Goal: Transaction & Acquisition: Purchase product/service

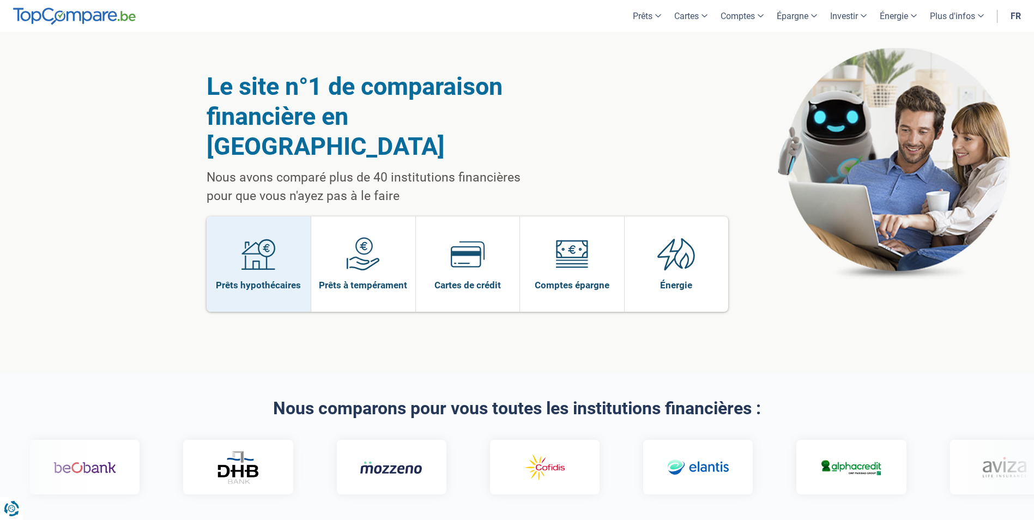
click at [291, 229] on link "Prêts hypothécaires" at bounding box center [259, 263] width 105 height 95
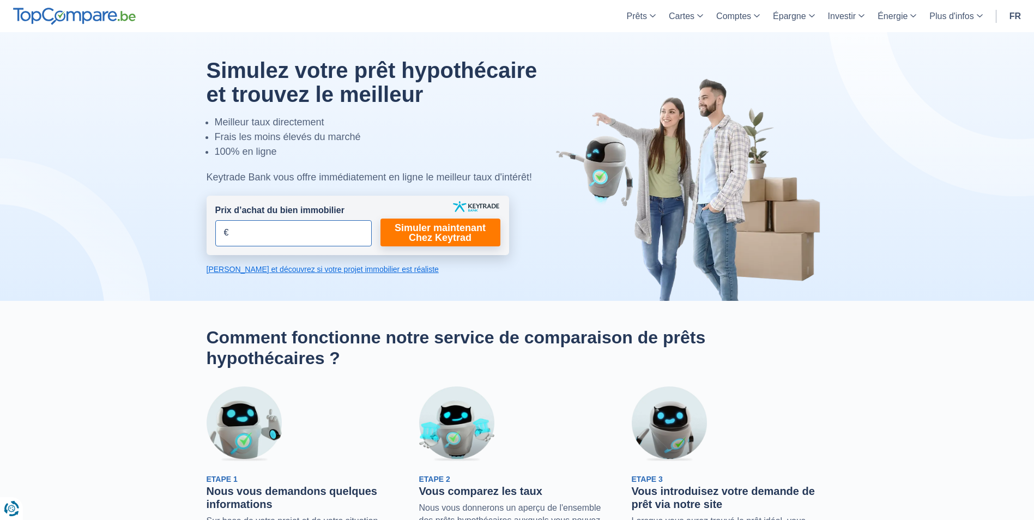
click at [289, 234] on input "Prix d’achat du bien immobilier" at bounding box center [293, 233] width 156 height 26
type input "200.000"
click at [417, 225] on link "Simuler maintenant Chez Keytrad" at bounding box center [441, 233] width 120 height 28
click at [432, 227] on link "Simuler maintenant Chez Keytrad" at bounding box center [441, 233] width 120 height 28
click at [412, 240] on link "Simuler maintenant Chez Keytrad" at bounding box center [441, 233] width 120 height 28
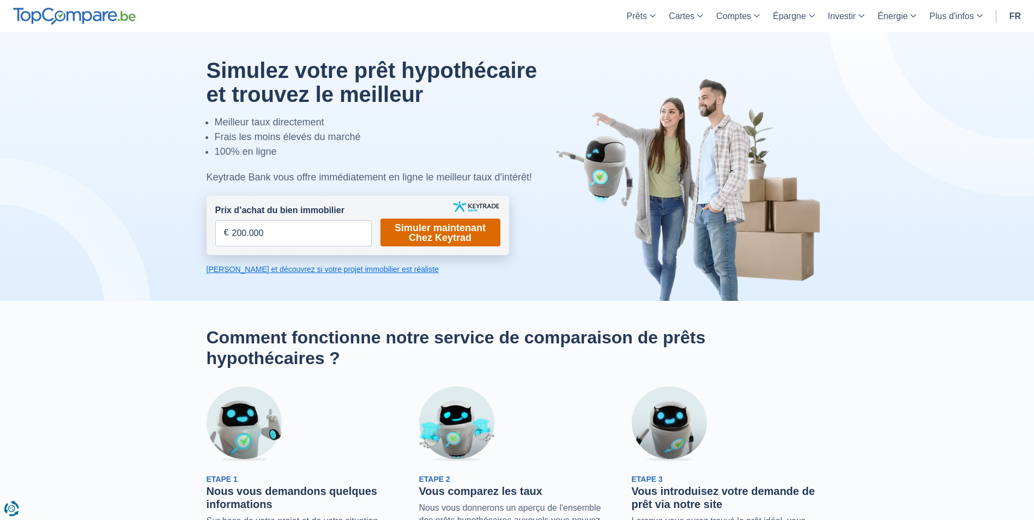
click at [412, 240] on link "Simuler maintenant Chez Keytrad" at bounding box center [441, 233] width 120 height 28
click at [405, 240] on link "Simuler maintenant Chez Keytrad" at bounding box center [441, 233] width 120 height 28
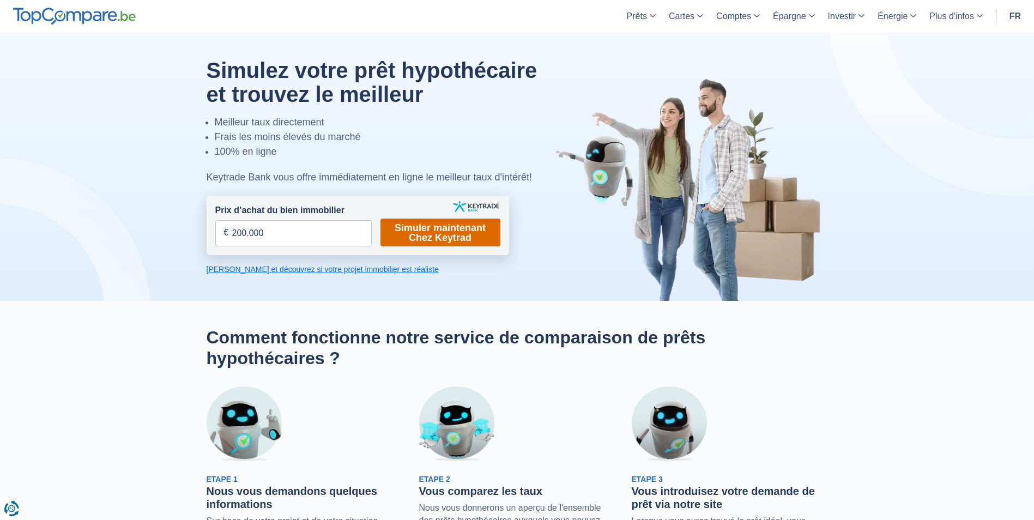
click at [430, 238] on link "Simuler maintenant Chez Keytrad" at bounding box center [441, 233] width 120 height 28
click at [297, 239] on input "200.000" at bounding box center [293, 233] width 156 height 26
click at [299, 270] on link "Calculez et découvrez si votre projet immobilier est réaliste" at bounding box center [358, 269] width 303 height 11
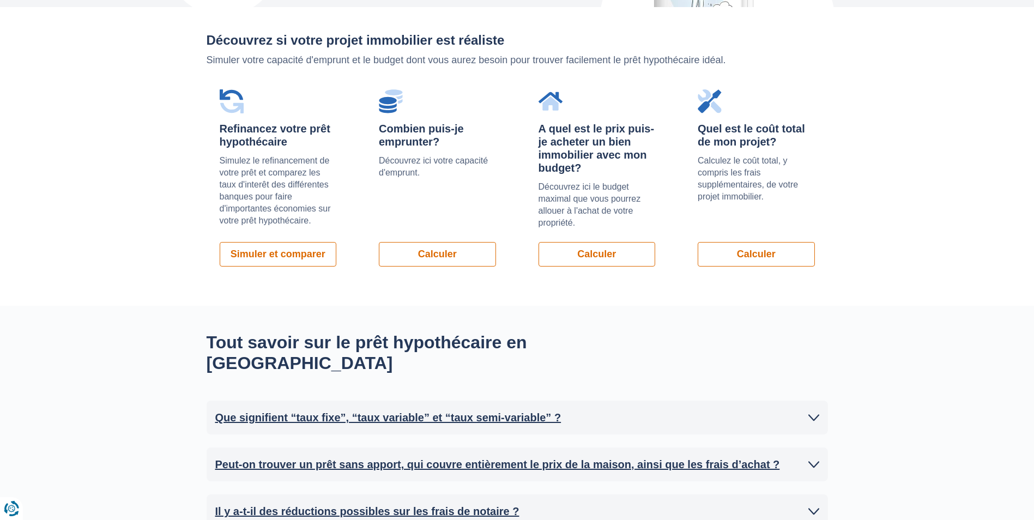
scroll to position [773, 0]
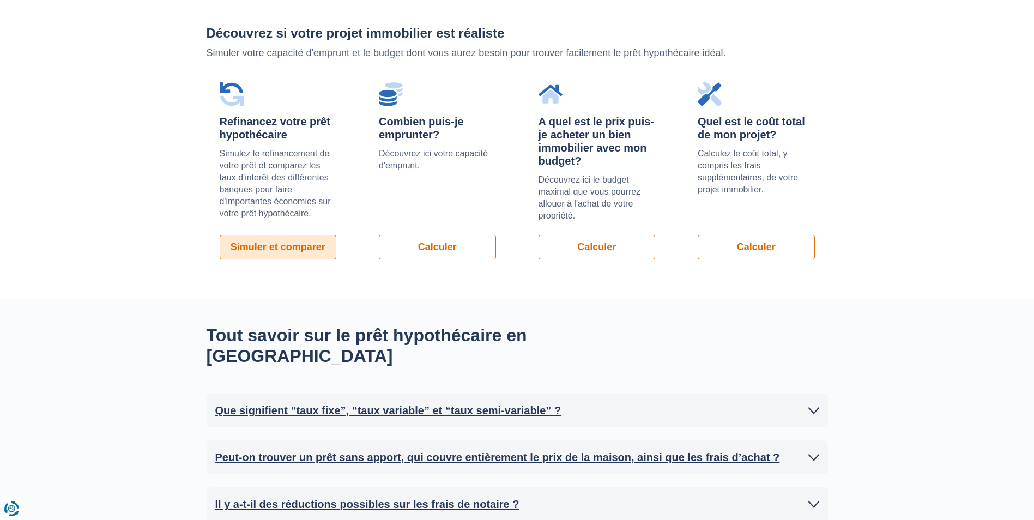
click at [291, 254] on link "Simuler et comparer" at bounding box center [278, 247] width 117 height 25
click at [462, 248] on link "Calculer" at bounding box center [437, 247] width 117 height 25
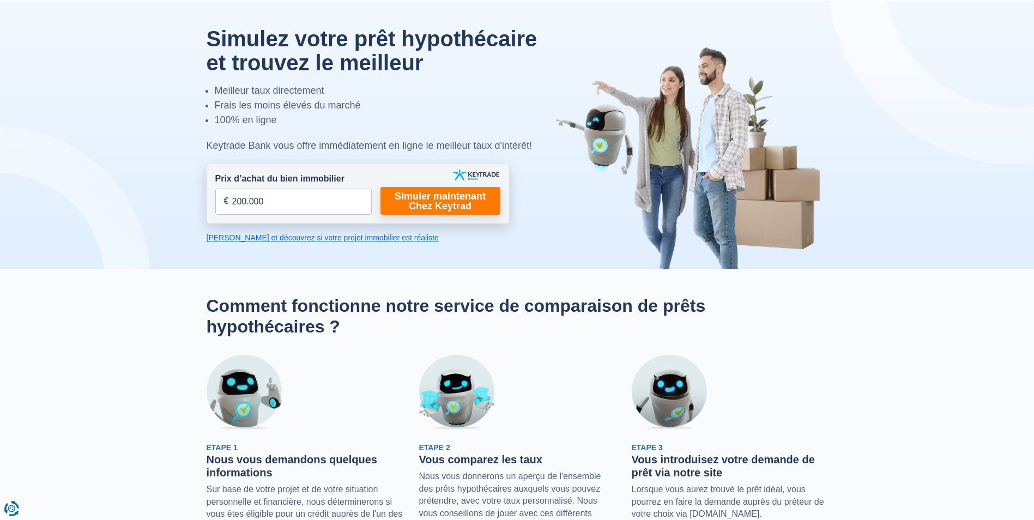
scroll to position [0, 0]
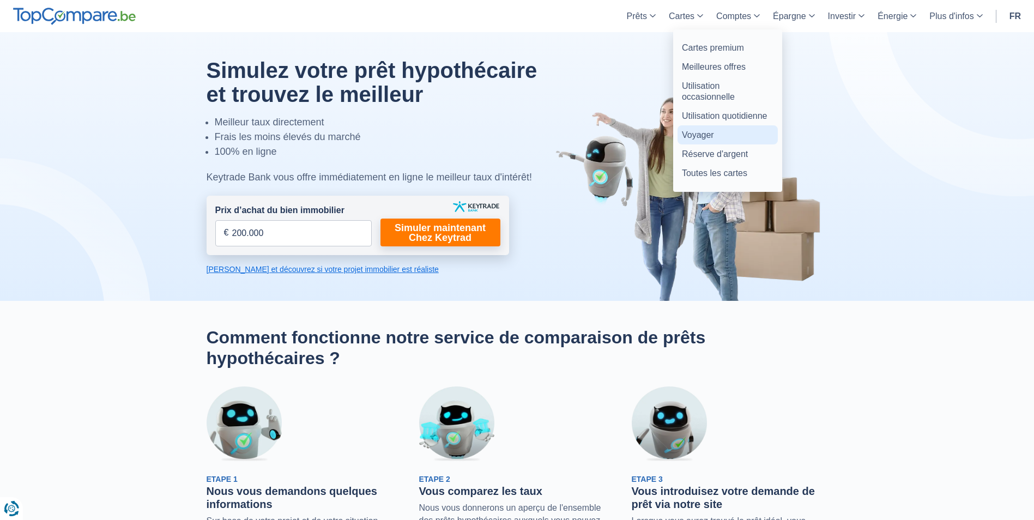
click at [690, 131] on link "Voyager" at bounding box center [728, 134] width 100 height 19
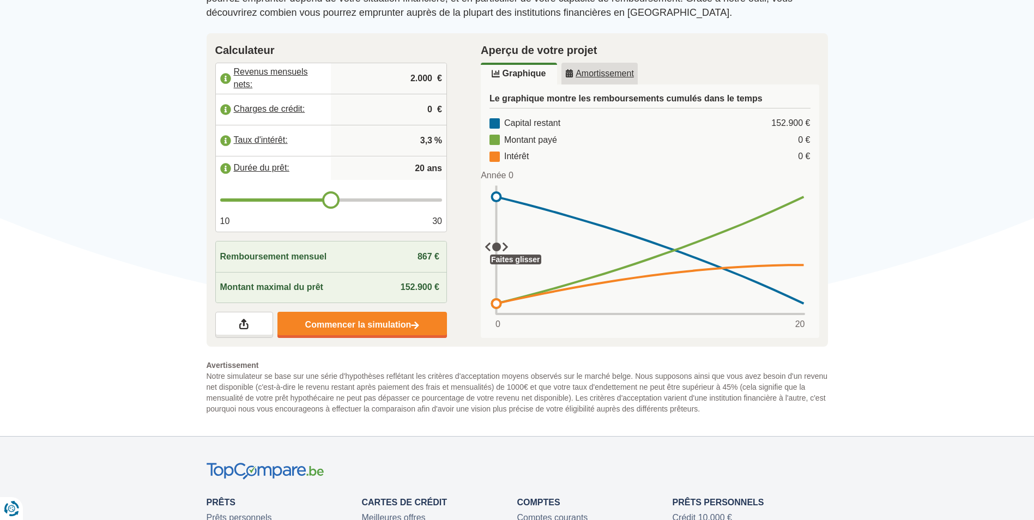
scroll to position [164, 0]
type input "21"
type input "22"
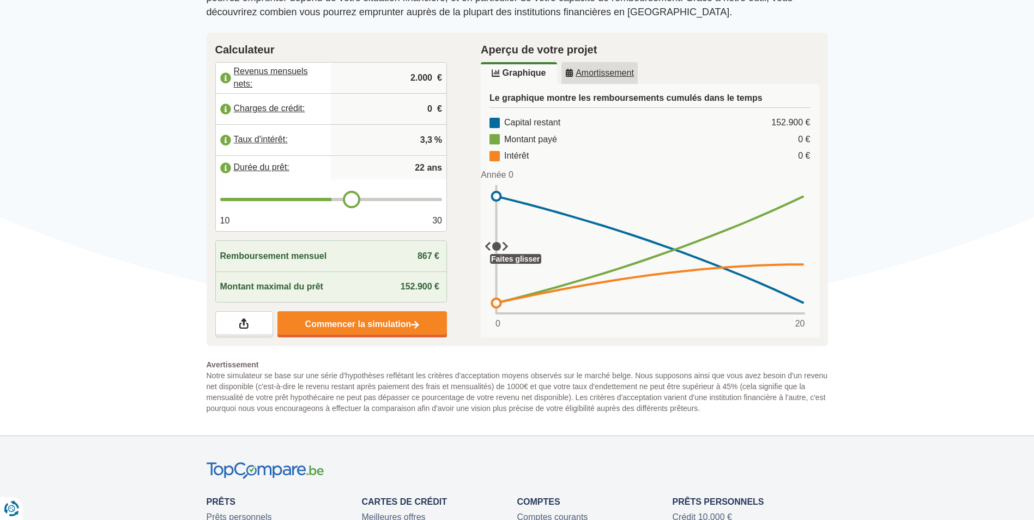
type input "23"
type input "24"
type input "25"
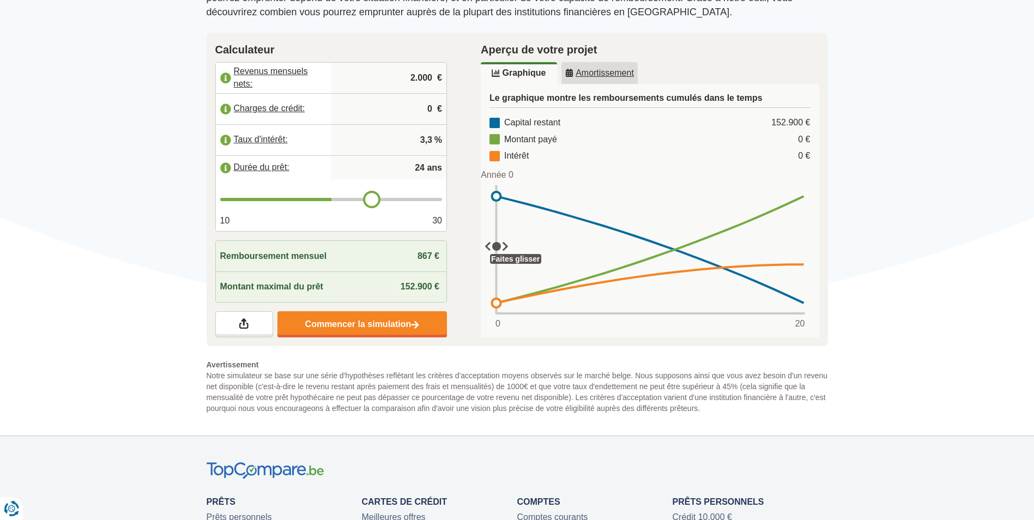
type input "25"
type input "26"
type input "27"
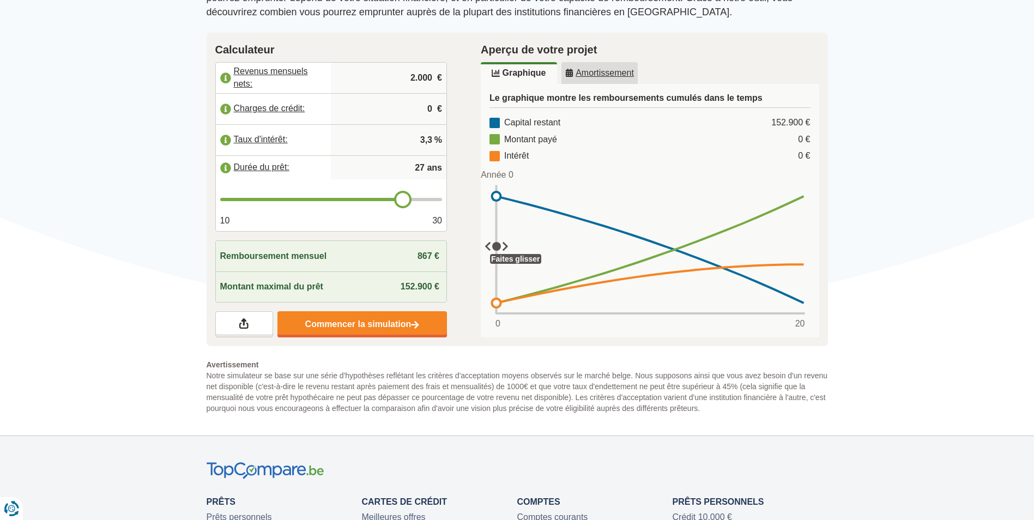
type input "28"
type input "29"
type input "30"
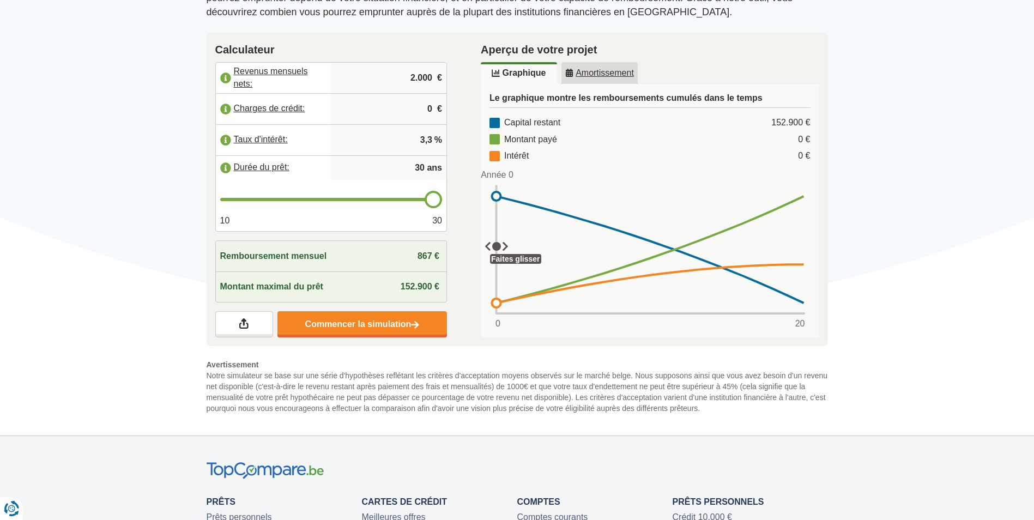
drag, startPoint x: 327, startPoint y: 198, endPoint x: 446, endPoint y: 200, distance: 119.4
type input "30"
click at [443, 200] on input "range" at bounding box center [331, 199] width 222 height 3
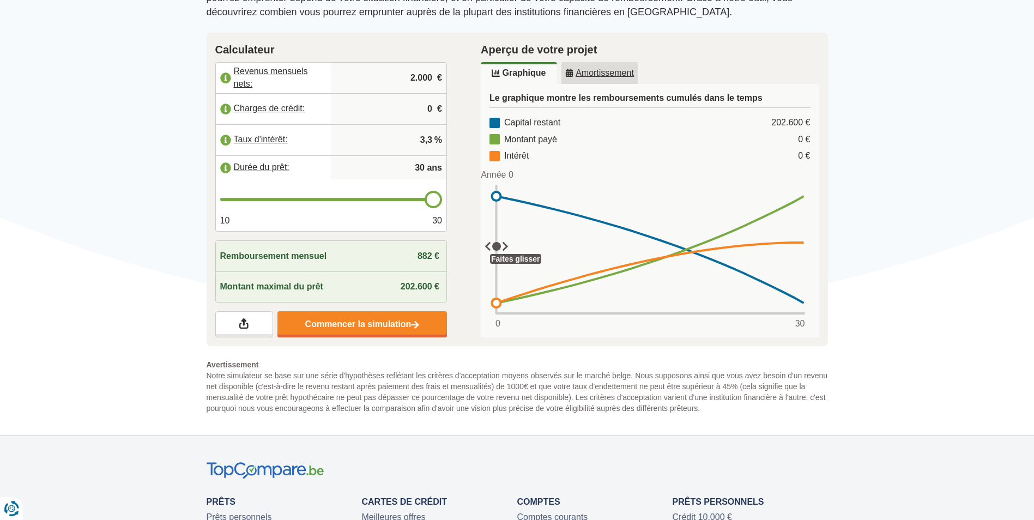
click at [420, 82] on input "2.000" at bounding box center [388, 77] width 107 height 29
type input "2.200"
click at [436, 105] on input "0" at bounding box center [388, 108] width 107 height 29
type input "0.143"
drag, startPoint x: 434, startPoint y: 76, endPoint x: 419, endPoint y: 76, distance: 14.7
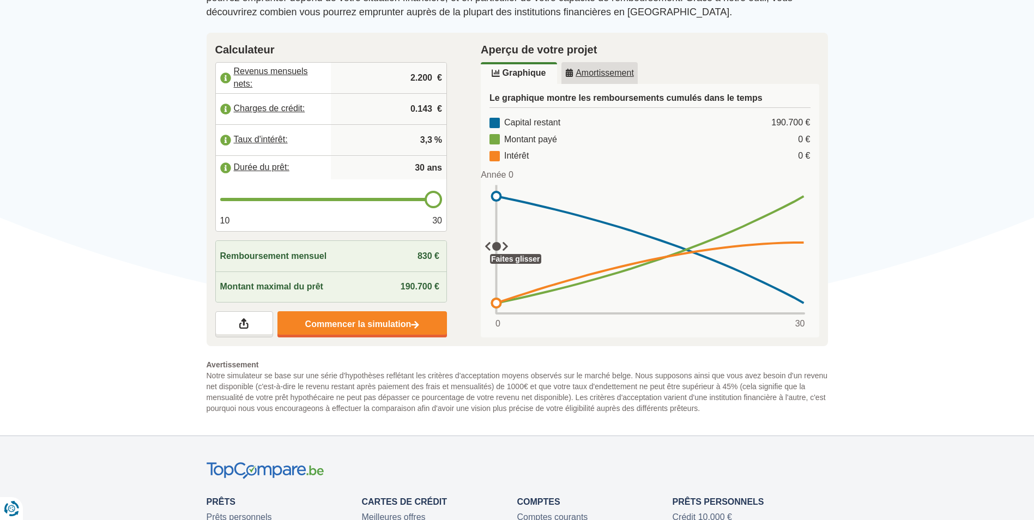
click at [419, 76] on input "2.200" at bounding box center [388, 77] width 107 height 29
type input "2.005"
click at [386, 141] on input "3,3" at bounding box center [388, 139] width 107 height 29
drag, startPoint x: 434, startPoint y: 111, endPoint x: 415, endPoint y: 109, distance: 18.6
click at [415, 109] on input "0.143" at bounding box center [388, 108] width 107 height 29
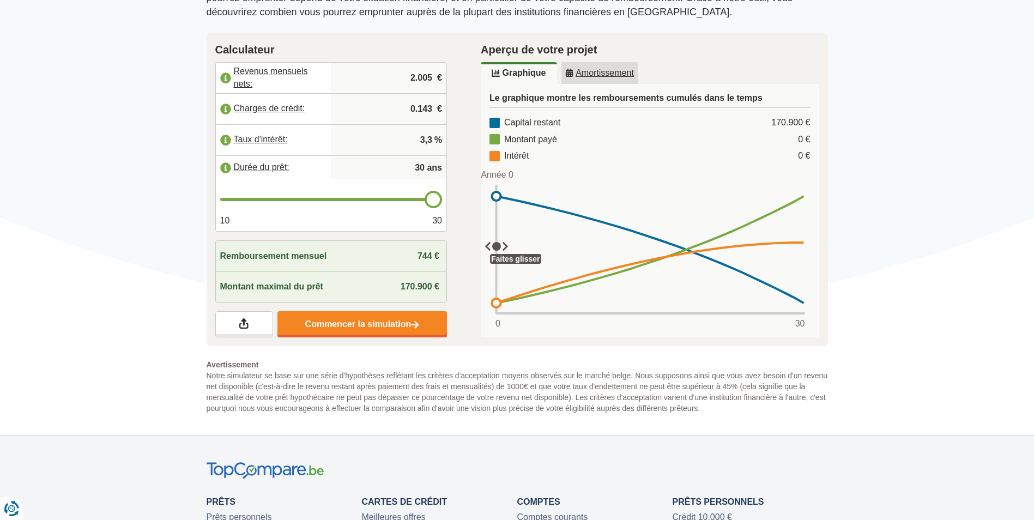
type input "0"
click at [421, 79] on input "2.005" at bounding box center [388, 77] width 107 height 29
click at [430, 81] on input "2.305" at bounding box center [388, 77] width 107 height 29
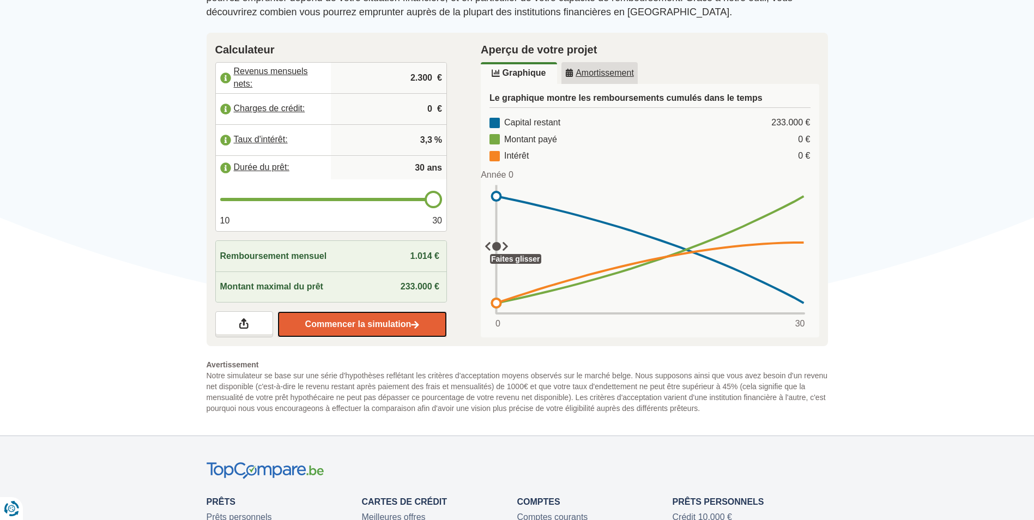
click at [385, 316] on link "Commencer la simulation" at bounding box center [363, 324] width 170 height 26
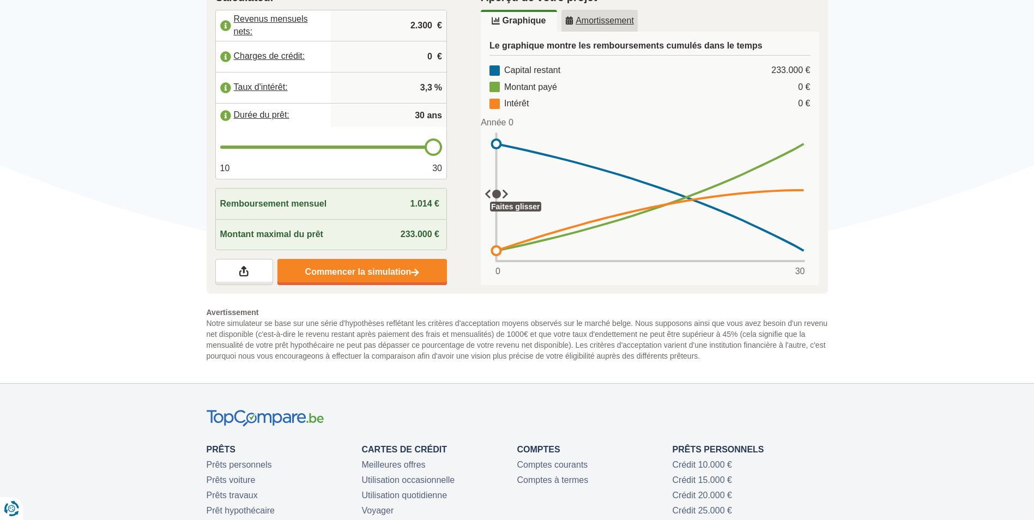
scroll to position [109, 0]
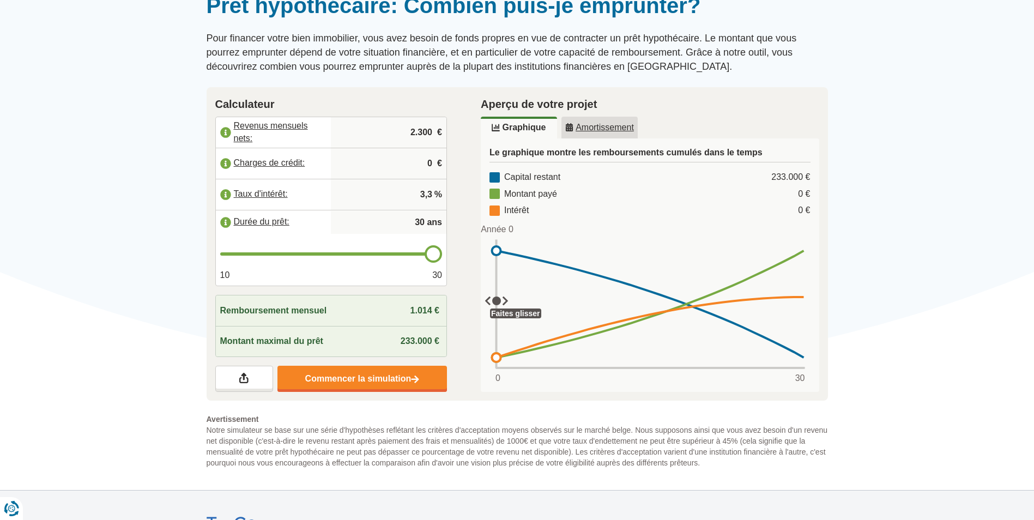
click at [421, 131] on input "2.300" at bounding box center [388, 132] width 107 height 29
type input "2.200"
click at [600, 132] on link "Amortissement" at bounding box center [600, 128] width 76 height 22
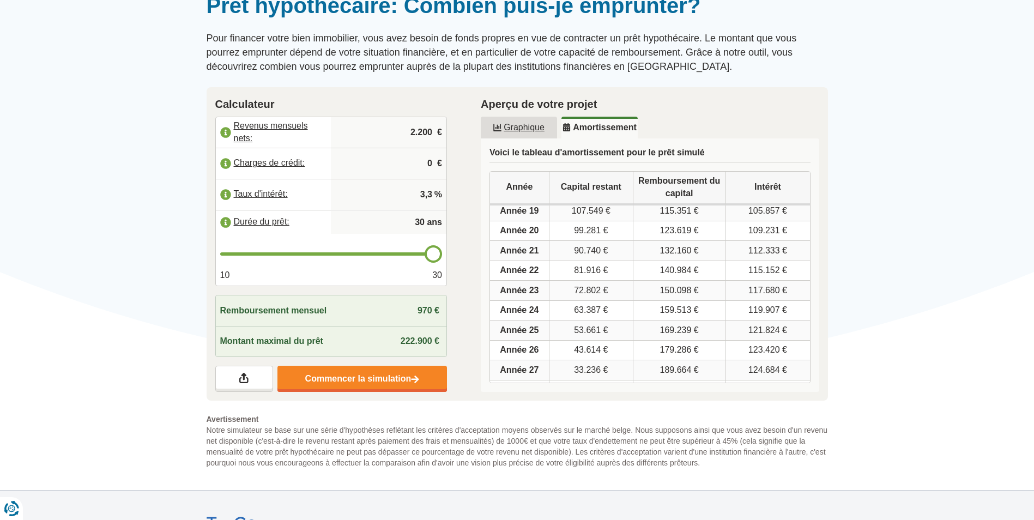
scroll to position [439, 0]
click at [532, 135] on link "Graphique" at bounding box center [519, 128] width 76 height 22
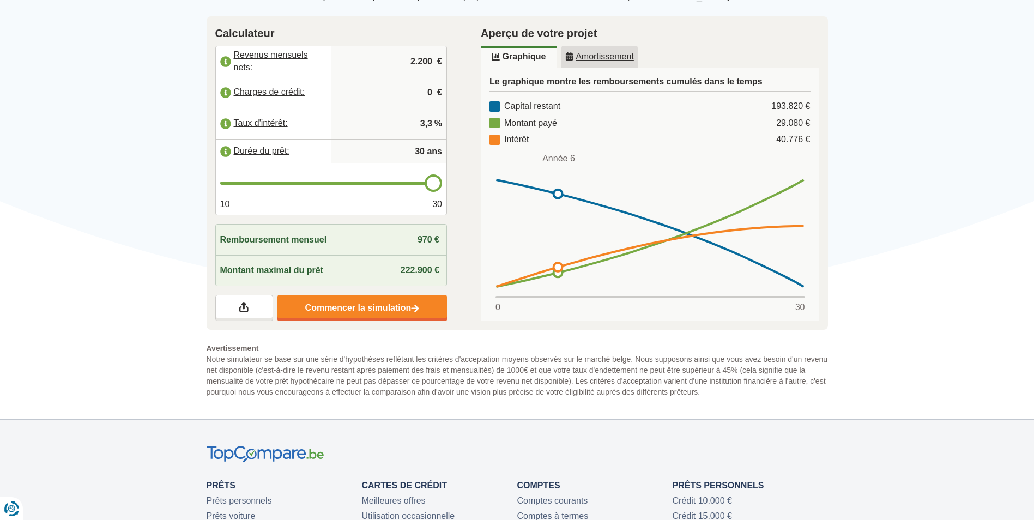
scroll to position [327, 0]
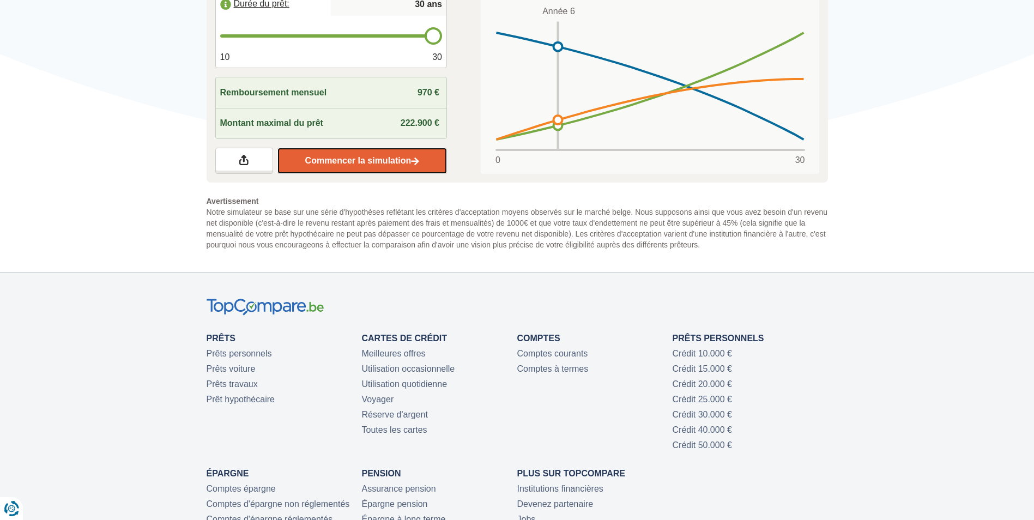
click at [327, 152] on link "Commencer la simulation" at bounding box center [363, 161] width 170 height 26
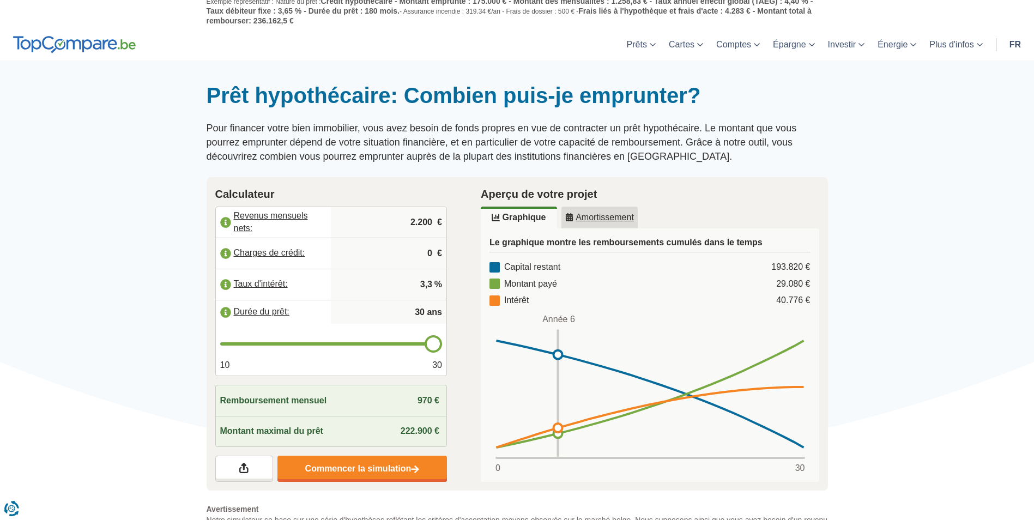
scroll to position [0, 0]
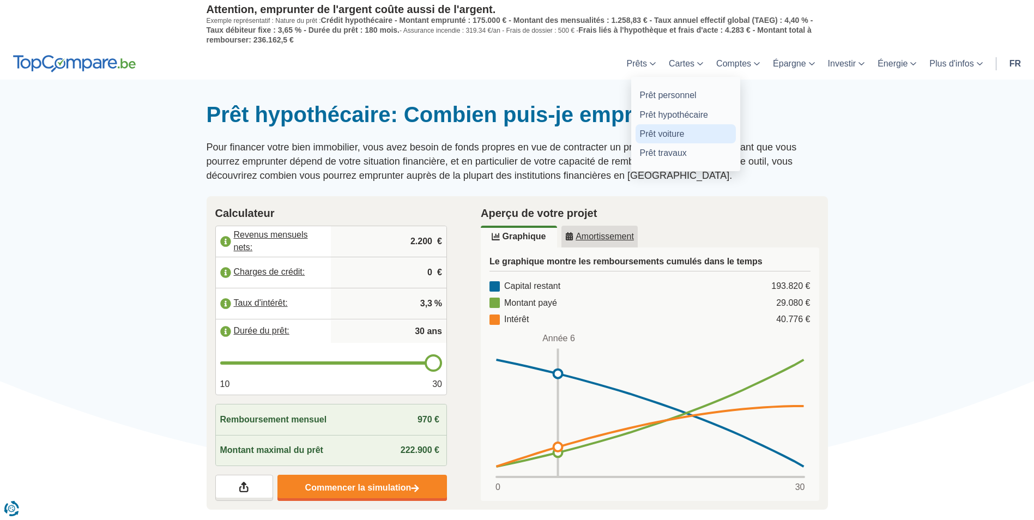
click at [665, 133] on link "Prêt voiture" at bounding box center [686, 133] width 100 height 19
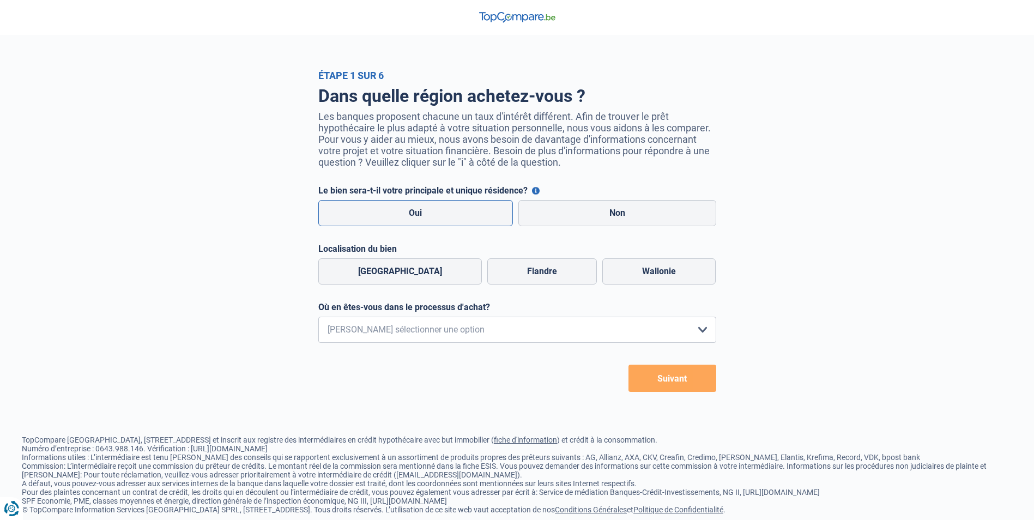
click at [439, 218] on label "Oui" at bounding box center [415, 213] width 195 height 26
click at [439, 218] on input "Oui" at bounding box center [415, 213] width 195 height 26
radio input "true"
click at [645, 274] on label "Wallonie" at bounding box center [659, 271] width 113 height 26
click at [645, 274] on input "Wallonie" at bounding box center [659, 271] width 113 height 26
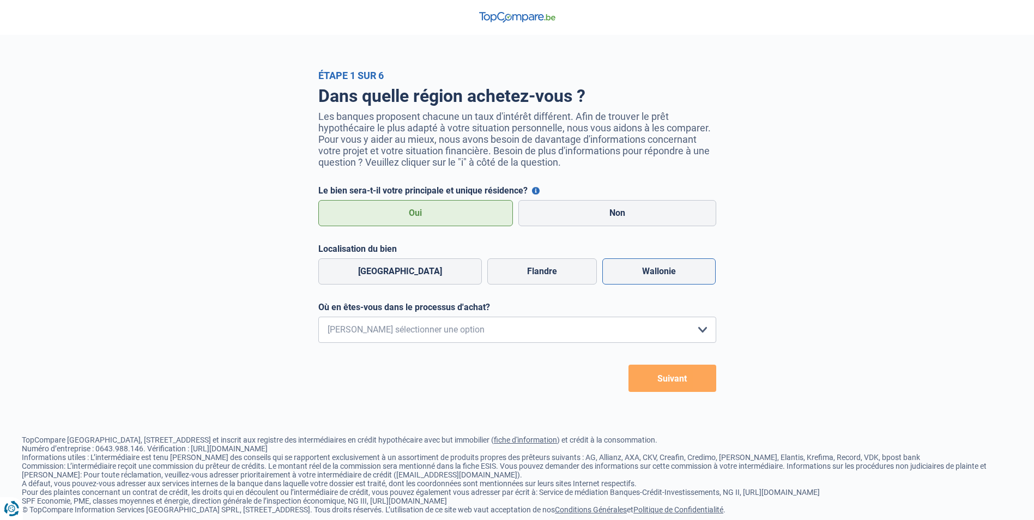
radio input "true"
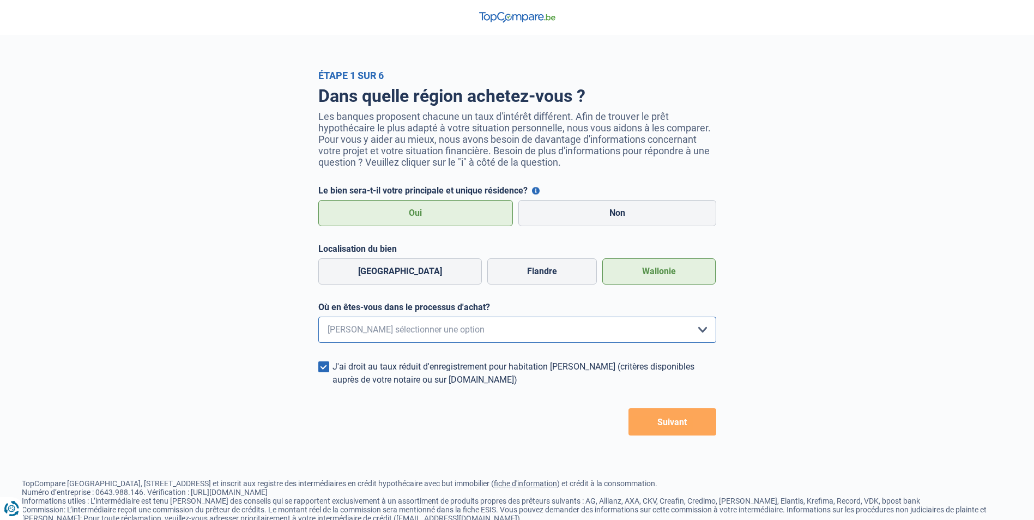
click at [489, 331] on select "Je me renseigne juste car je n'ai pas de projet d'achat concret actuellement Je…" at bounding box center [517, 330] width 398 height 26
select select "0"
click at [318, 320] on select "Je me renseigne juste car je n'ai pas de projet d'achat concret actuellement Je…" at bounding box center [517, 330] width 398 height 26
click at [635, 424] on button "Suivant" at bounding box center [673, 421] width 88 height 27
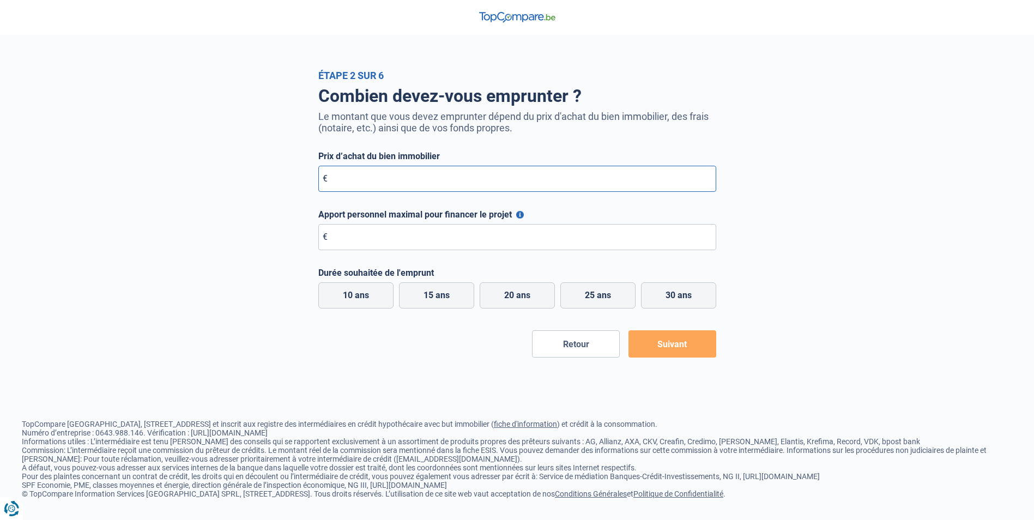
click at [392, 187] on input "Prix d’achat du bien immobilier" at bounding box center [517, 179] width 398 height 26
type input "160.000"
click at [427, 237] on input "Apport personnel maximal pour financer le projet" at bounding box center [517, 237] width 398 height 26
type input "0"
click at [676, 300] on label "30 ans" at bounding box center [678, 295] width 75 height 26
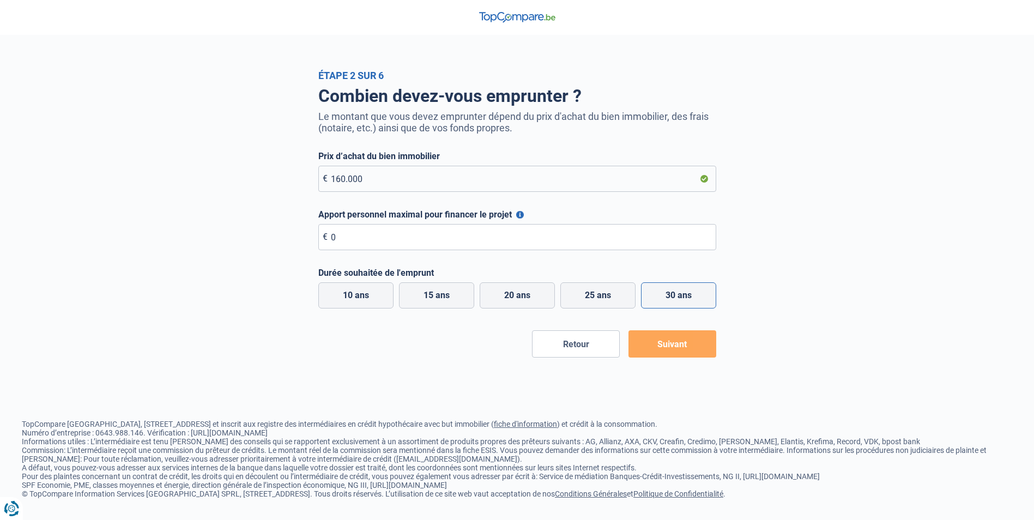
click at [676, 300] on input "30 ans" at bounding box center [678, 295] width 75 height 26
radio input "true"
click at [671, 348] on button "Suivant" at bounding box center [673, 343] width 88 height 27
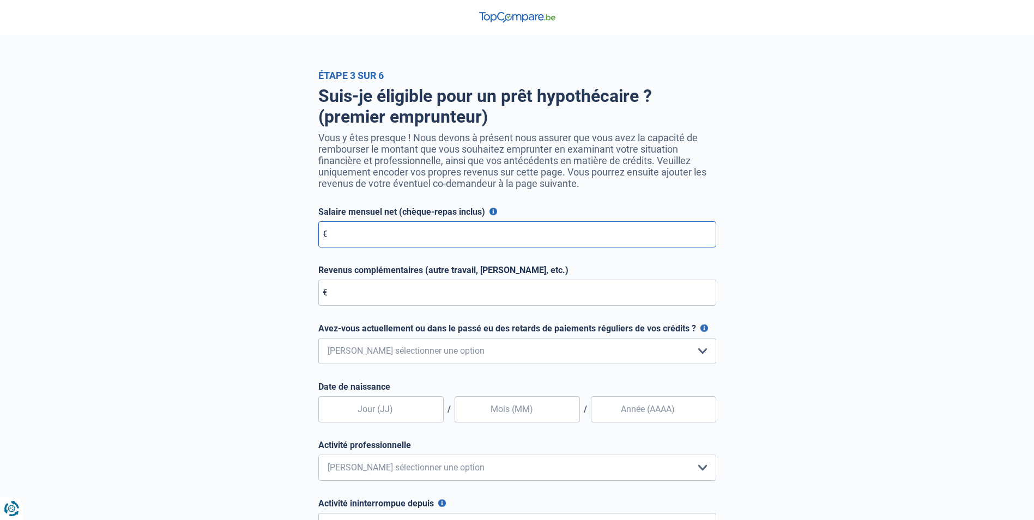
click at [348, 236] on input "Salaire mensuel net (chèque-repas inclus)" at bounding box center [517, 234] width 398 height 26
type input "2.300"
click at [408, 298] on input "Revenus complémentaires (autre travail, loyer, etc.)" at bounding box center [517, 293] width 398 height 26
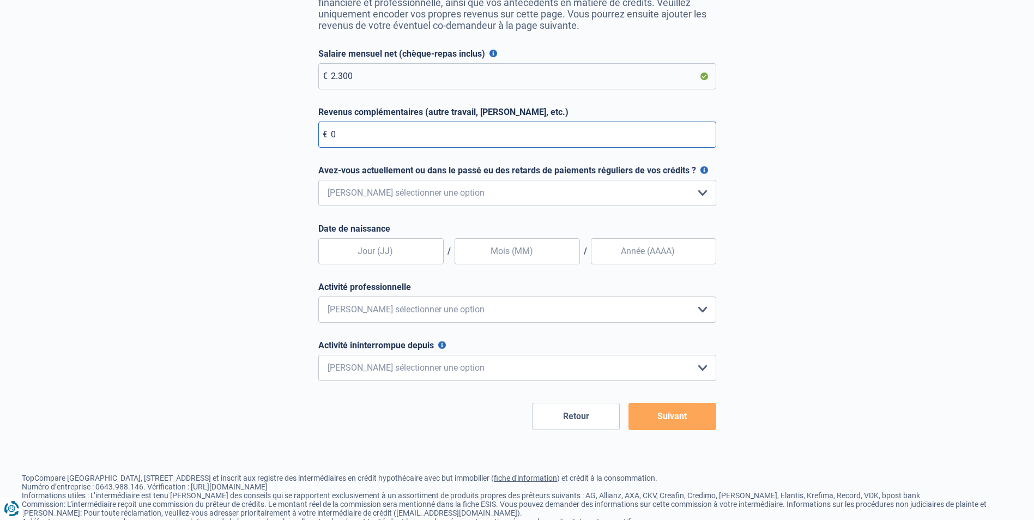
scroll to position [164, 0]
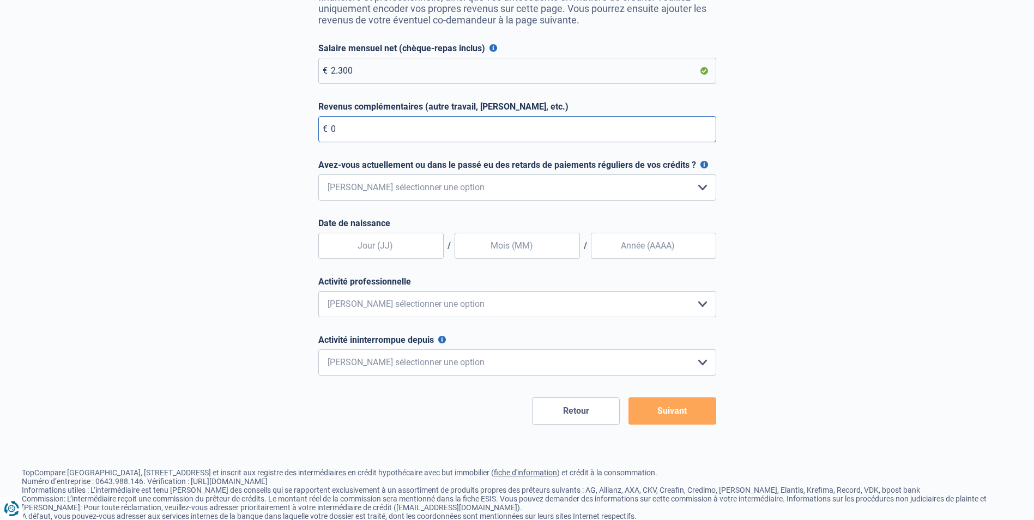
type input "0"
click at [468, 192] on select "Non, jamais Oui mais j'ai tout remboursé il y a moins d'un an Oui mais cela fai…" at bounding box center [517, 187] width 398 height 26
select select "0"
click at [318, 177] on select "Non, jamais Oui mais j'ai tout remboursé il y a moins d'un an Oui mais cela fai…" at bounding box center [517, 187] width 398 height 26
click at [394, 248] on input "text" at bounding box center [380, 246] width 125 height 26
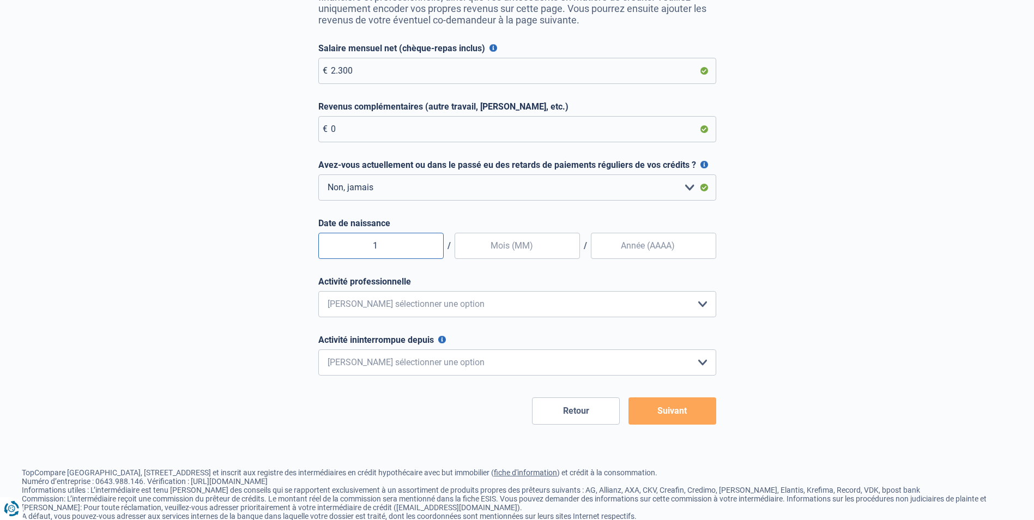
type input "12"
type input "07"
type input "2002"
click at [616, 297] on select "Employé privé Ouvrier Fonctionnaire Indépendant Dirigeant d'entreprise Pensionn…" at bounding box center [517, 304] width 398 height 26
select select "worker"
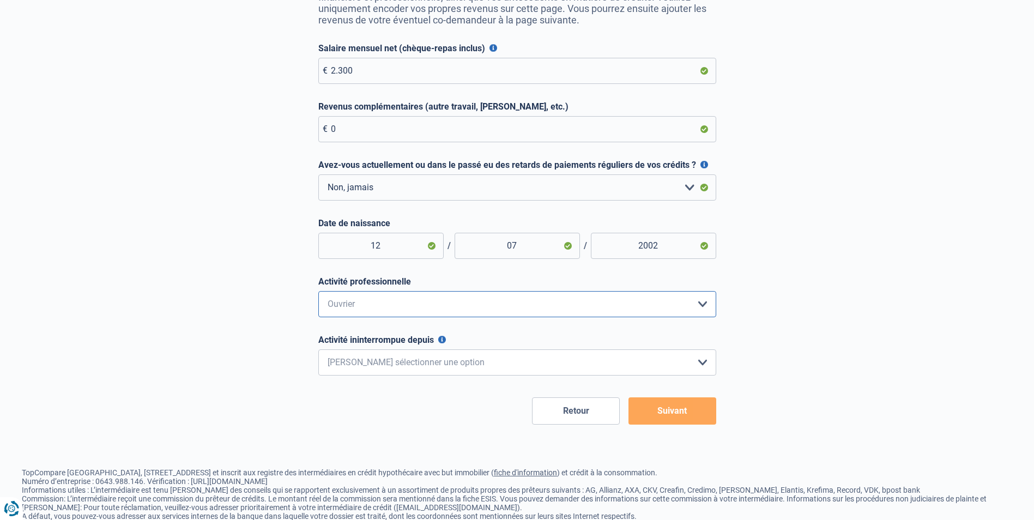
click at [318, 294] on select "Employé privé Ouvrier Fonctionnaire Indépendant Dirigeant d'entreprise Pensionn…" at bounding box center [517, 304] width 398 height 26
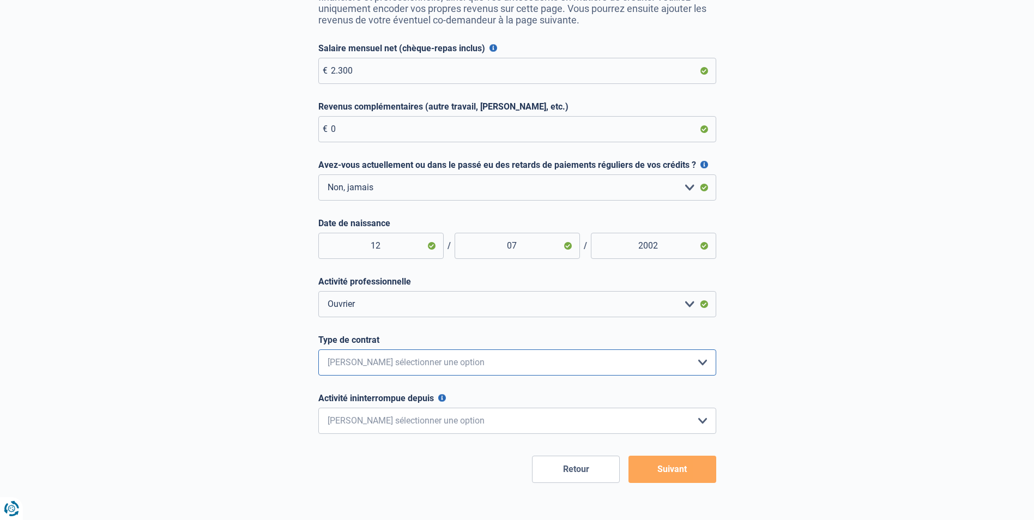
click at [419, 366] on select "Intérimaire Contrat à Durée Indéterminée Contrat à Durée Déterminée Veuillez sé…" at bounding box center [517, 363] width 398 height 26
select select "permanent"
click at [318, 352] on select "Intérimaire Contrat à Durée Indéterminée Contrat à Durée Déterminée Veuillez sé…" at bounding box center [517, 363] width 398 height 26
click at [410, 416] on select "< 6 mois 6 - 12 mois 12 - 24 mois 24 - 36 mois > 36 mois Veuillez sélectionner …" at bounding box center [517, 421] width 398 height 26
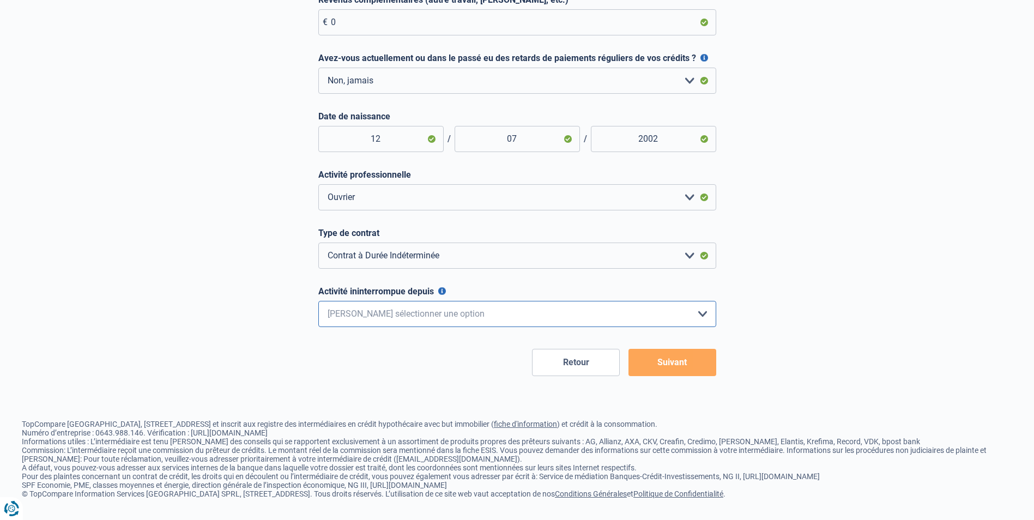
scroll to position [279, 0]
click at [387, 312] on select "< 6 mois 6 - 12 mois 12 - 24 mois 24 - 36 mois > 36 mois Veuillez sélectionner …" at bounding box center [517, 314] width 398 height 26
select select "less24"
click at [318, 301] on select "< 6 mois 6 - 12 mois 12 - 24 mois 24 - 36 mois > 36 mois Veuillez sélectionner …" at bounding box center [517, 314] width 398 height 26
click at [682, 355] on button "Suivant" at bounding box center [673, 362] width 88 height 27
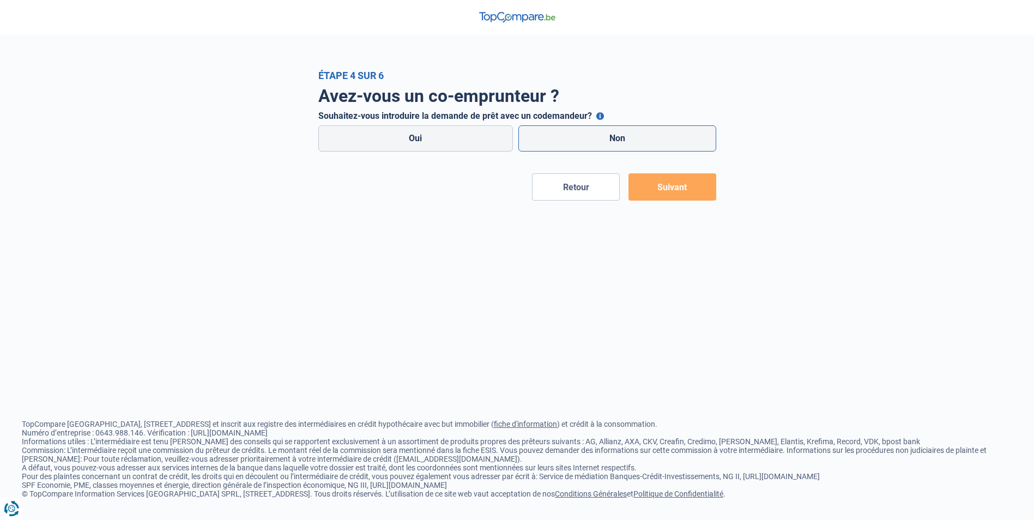
click at [641, 142] on label "Non" at bounding box center [618, 138] width 198 height 26
click at [641, 142] on input "Non" at bounding box center [618, 138] width 198 height 26
radio input "true"
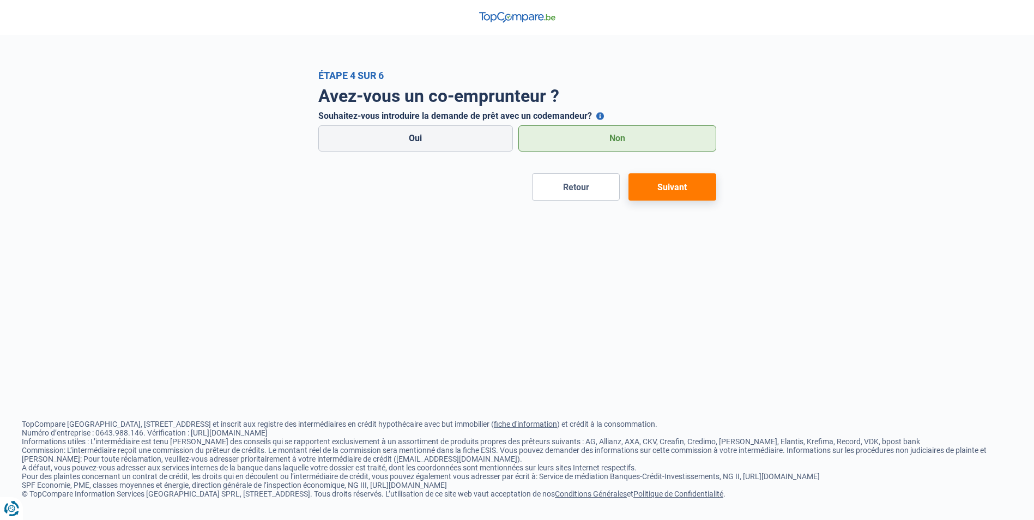
click at [672, 192] on button "Suivant" at bounding box center [673, 186] width 88 height 27
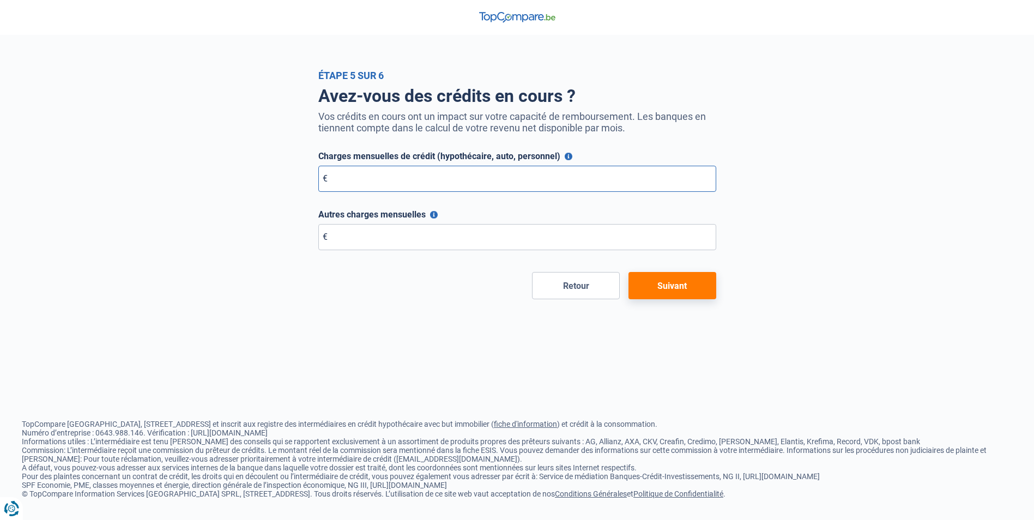
click at [408, 186] on input "Charges mensuelles de crédit (hypothécaire, auto, personnel)" at bounding box center [517, 179] width 398 height 26
type input "143"
click at [440, 248] on input "Autres charges mensuelles" at bounding box center [517, 237] width 398 height 26
click at [434, 215] on button "Autres charges mensuelles" at bounding box center [434, 215] width 8 height 8
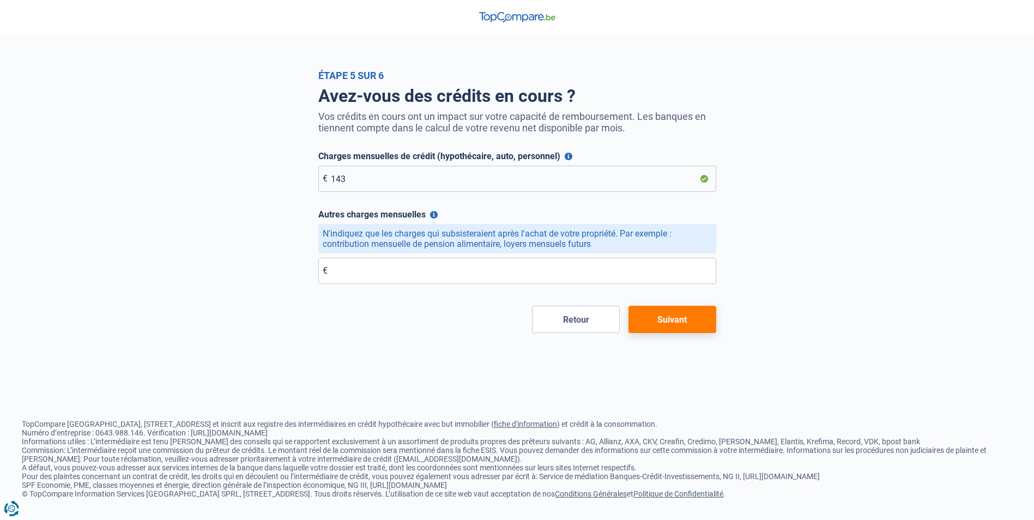
click at [434, 215] on button "Autres charges mensuelles" at bounding box center [434, 215] width 8 height 8
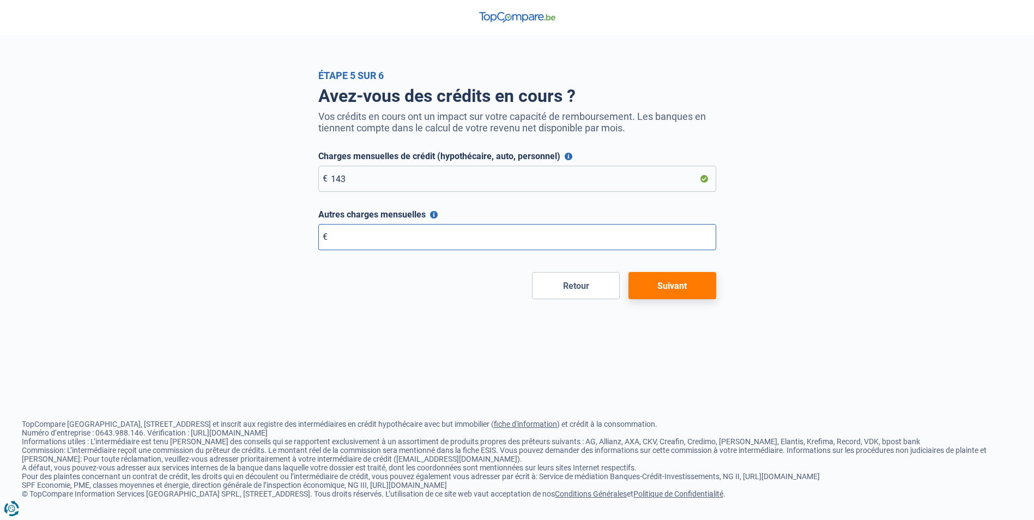
click at [514, 227] on input "Autres charges mensuelles" at bounding box center [517, 237] width 398 height 26
type input "0"
click at [667, 302] on div "Étape 5 sur 6 Avez-vous des crédits en cours ? Vos crédits en cours ont un impa…" at bounding box center [517, 260] width 1034 height 520
click at [665, 296] on button "Suivant" at bounding box center [673, 285] width 88 height 27
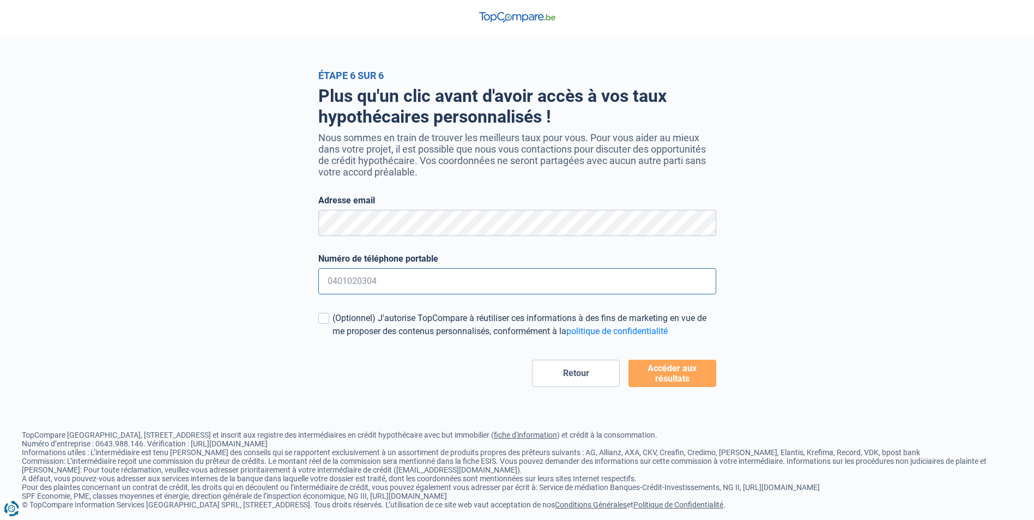
click at [388, 278] on input "Numéro de téléphone portable" at bounding box center [517, 281] width 398 height 26
type input "0498418369"
click at [666, 384] on button "Accéder aux résultats" at bounding box center [673, 373] width 88 height 27
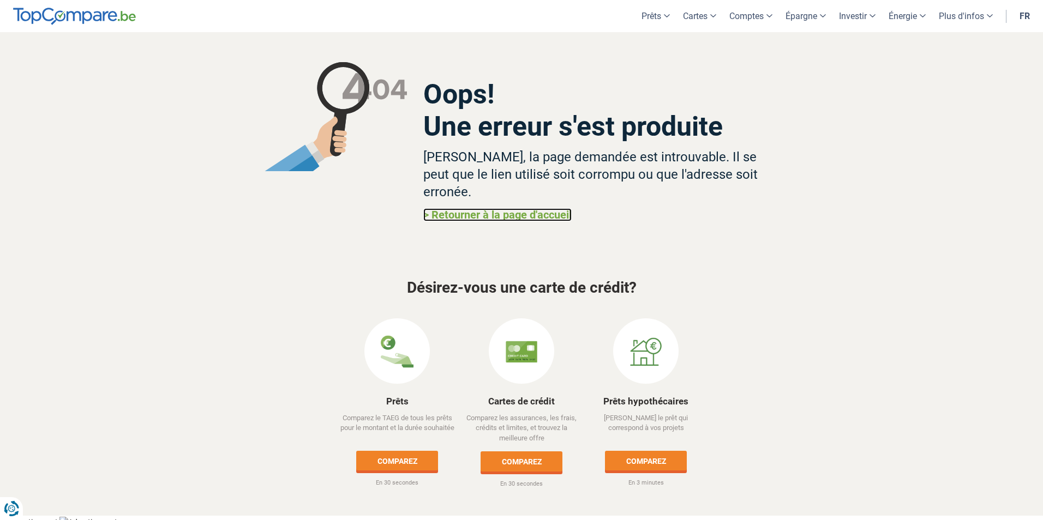
click at [486, 208] on link "> Retourner à la page d'accueil" at bounding box center [497, 214] width 148 height 13
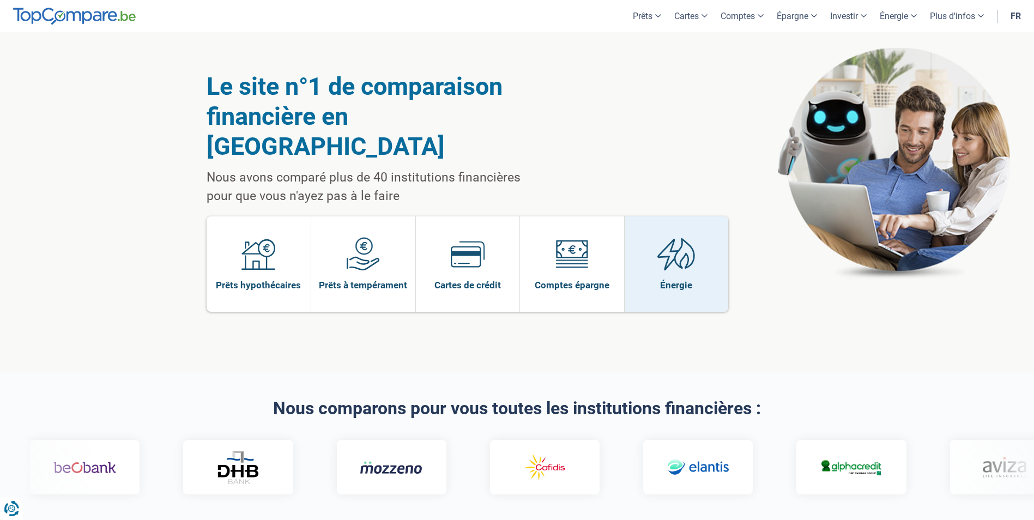
click at [691, 266] on link "Énergie" at bounding box center [677, 263] width 104 height 95
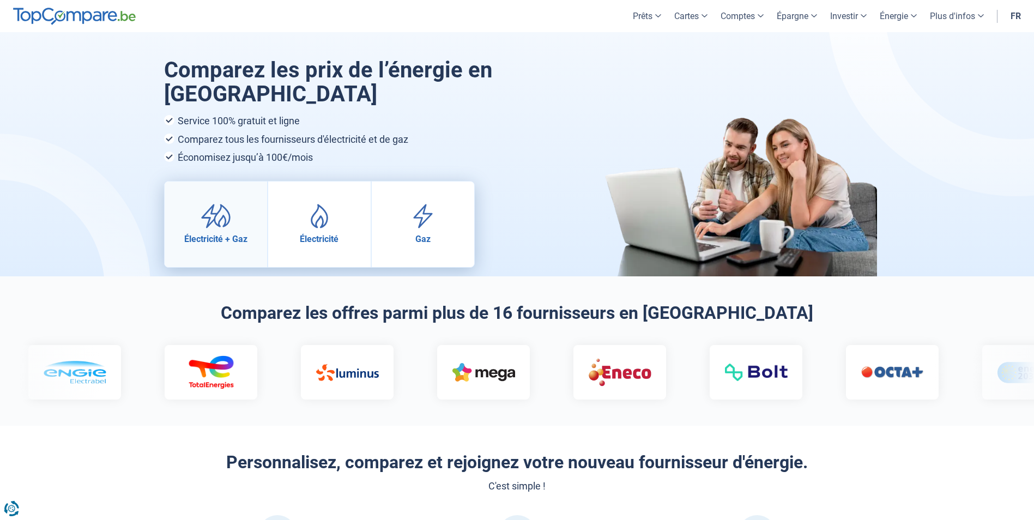
click at [206, 244] on span "Électricité + Gaz" at bounding box center [215, 239] width 63 height 10
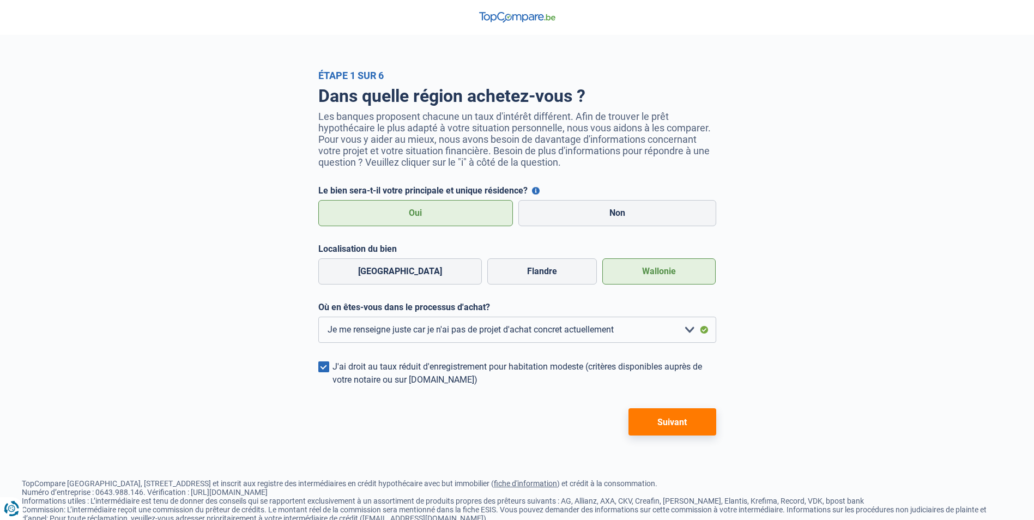
select select "0"
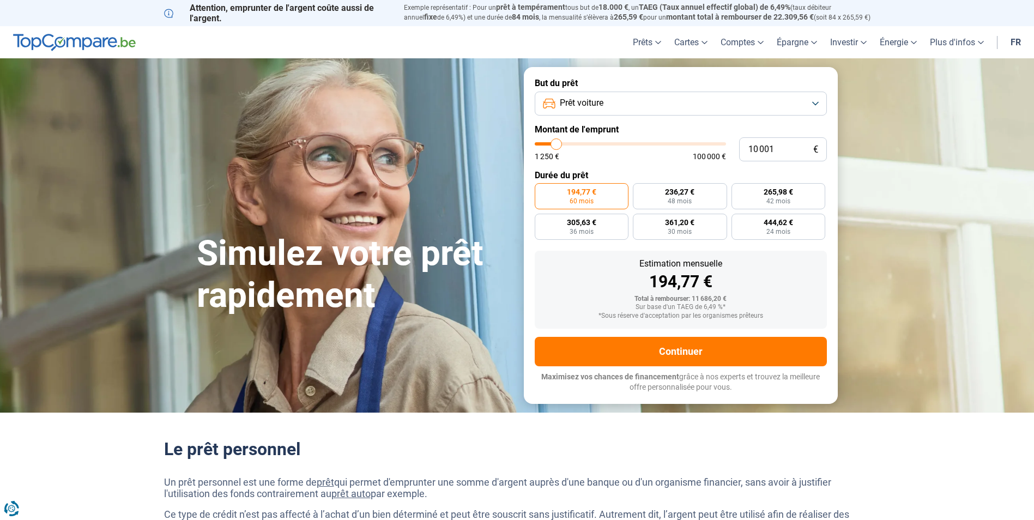
type input "12 500"
type input "12500"
type input "14 500"
type input "14500"
type input "18 000"
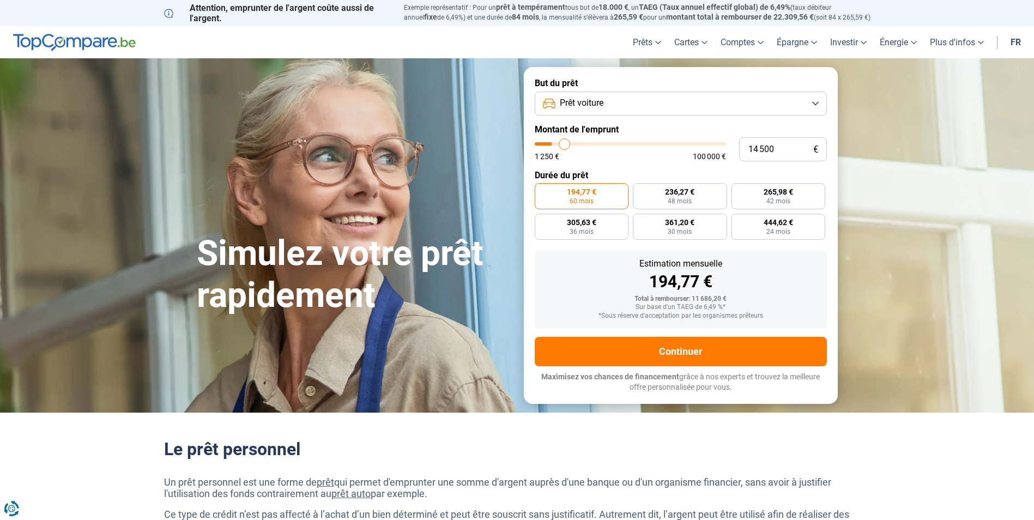
type input "18000"
type input "21 500"
type input "21500"
type input "26 000"
type input "26000"
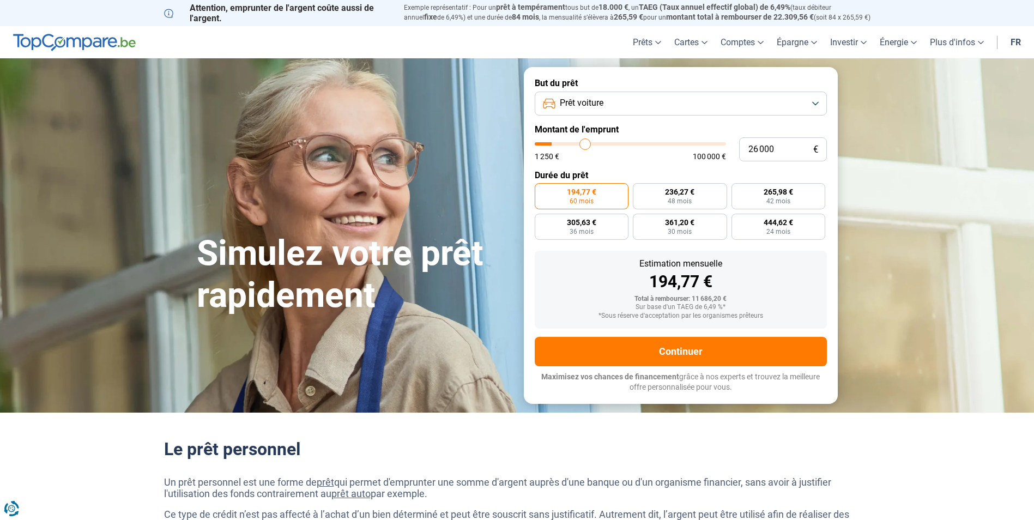
type input "29 500"
type input "29500"
type input "33 250"
type input "33250"
type input "35 750"
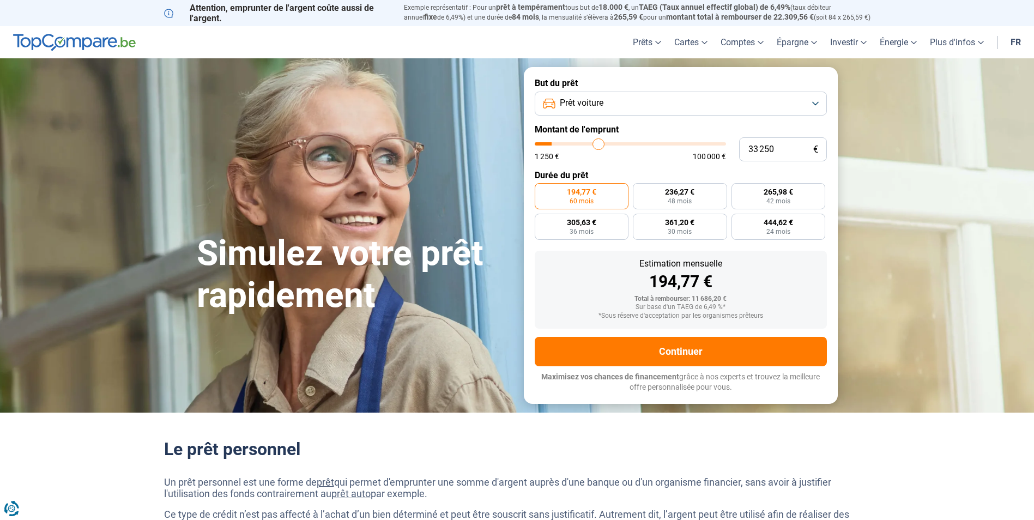
type input "35750"
type input "37 250"
type input "37250"
type input "38 750"
type input "38750"
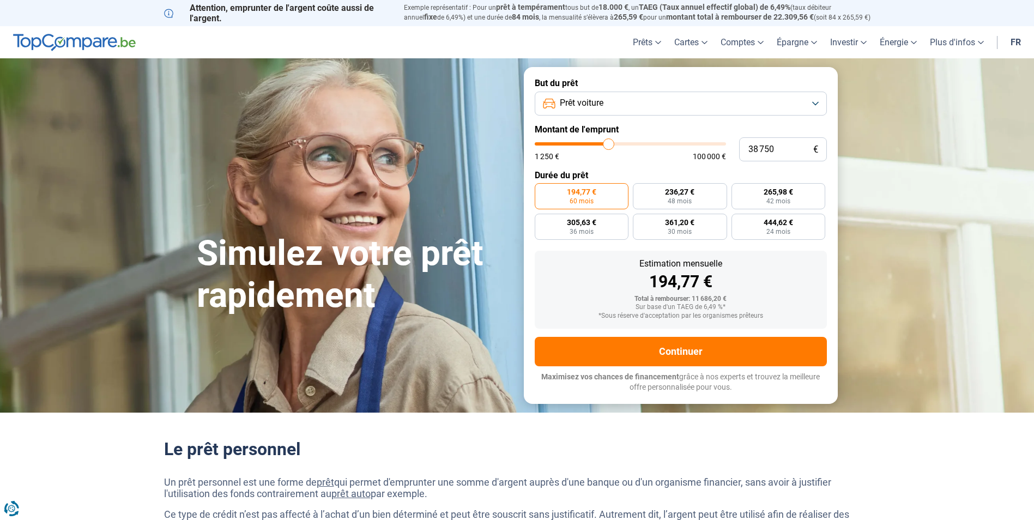
type input "40 250"
type input "40250"
type input "42 250"
type input "42250"
type input "44 250"
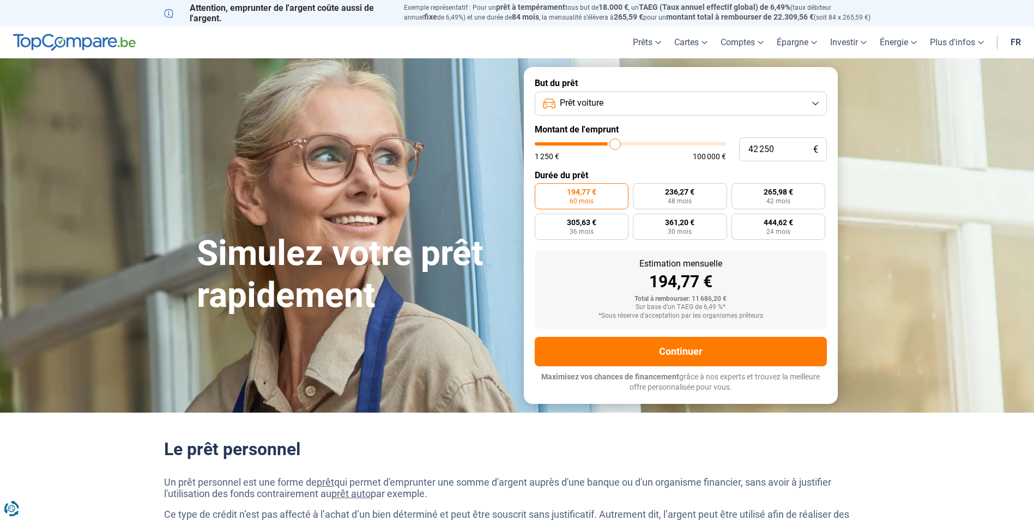
type input "44250"
type input "48 250"
type input "48250"
type input "50 000"
type input "50000"
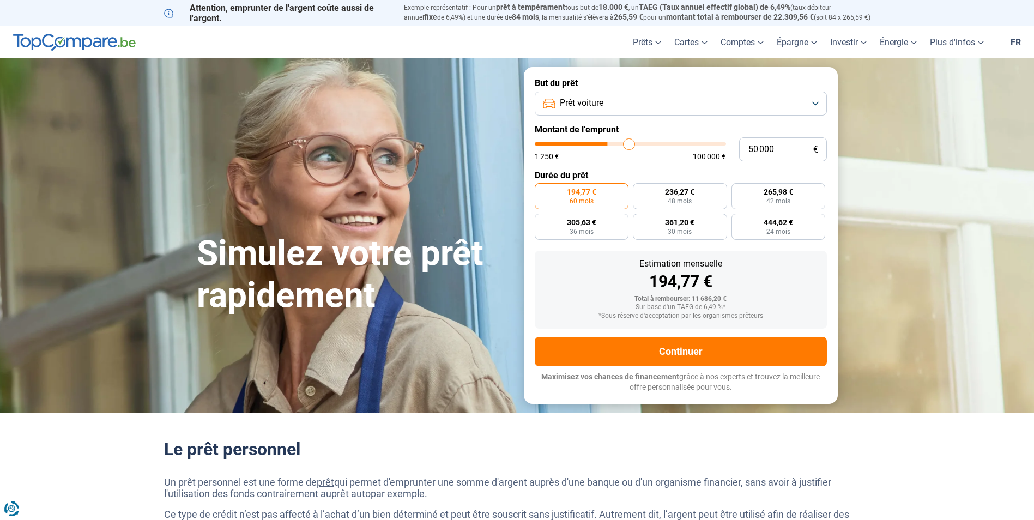
type input "51 500"
type input "51500"
type input "51 750"
type input "51750"
type input "51 250"
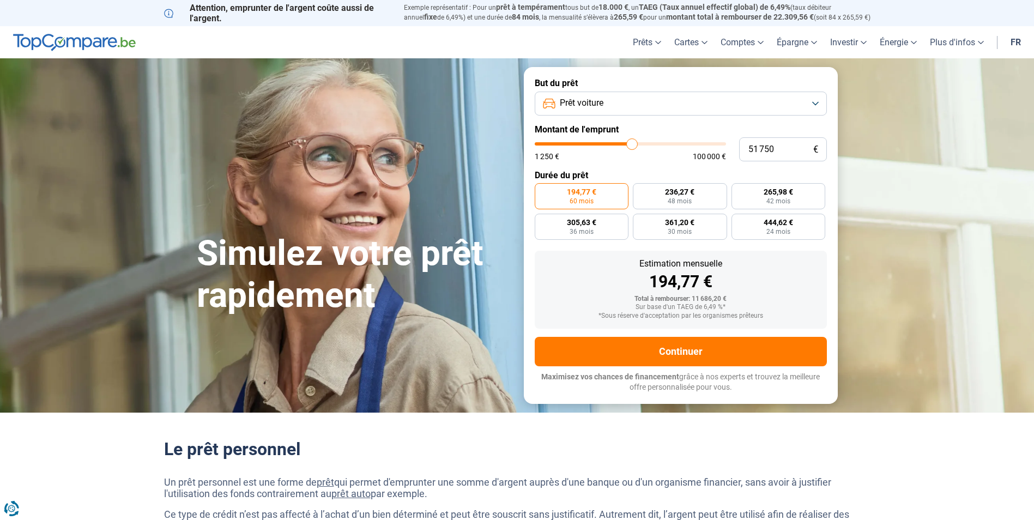
type input "51250"
type input "51 000"
type input "51000"
type input "50 500"
type input "50500"
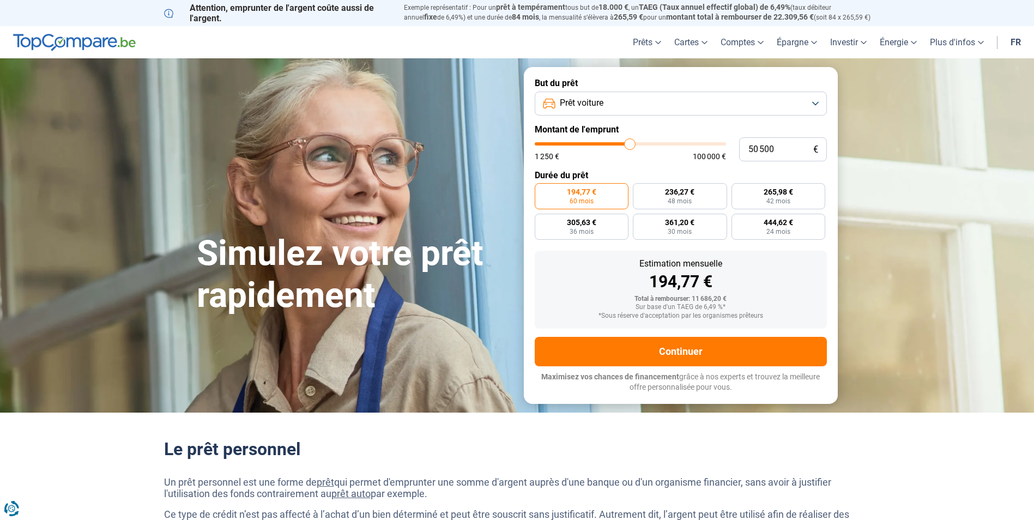
type input "50 250"
type input "50250"
type input "49 500"
type input "49500"
type input "49 000"
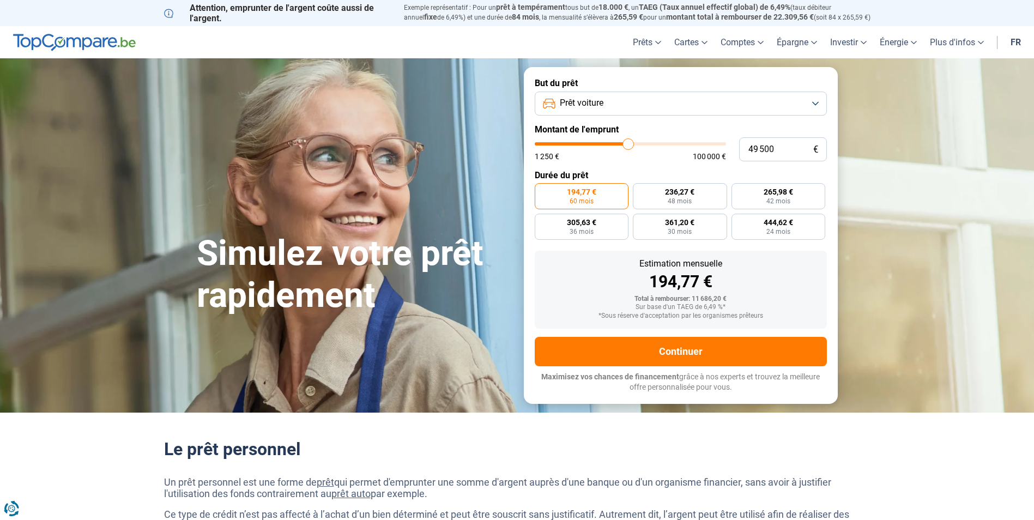
type input "49000"
type input "48 500"
type input "48500"
type input "47 500"
type input "47500"
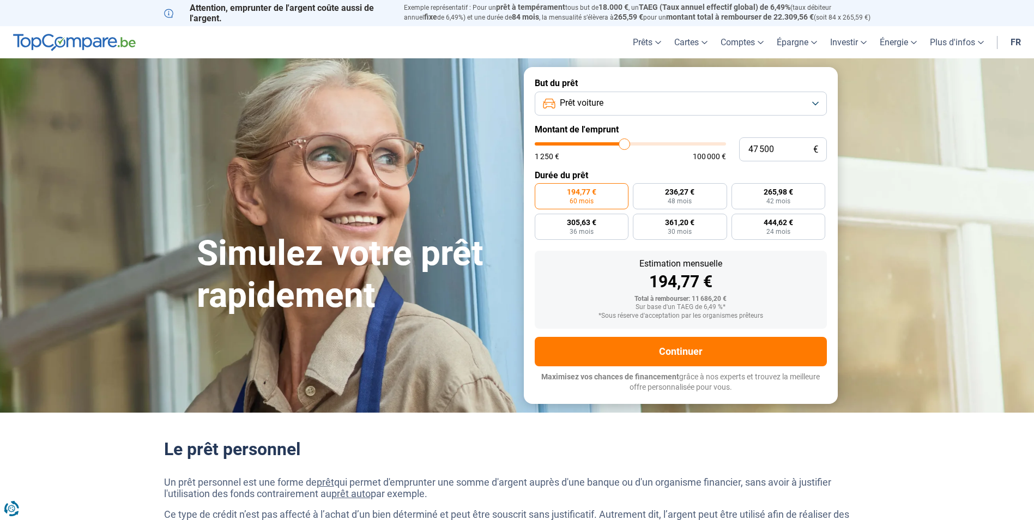
type input "47 000"
type input "47000"
type input "46 750"
type input "46750"
type input "46 500"
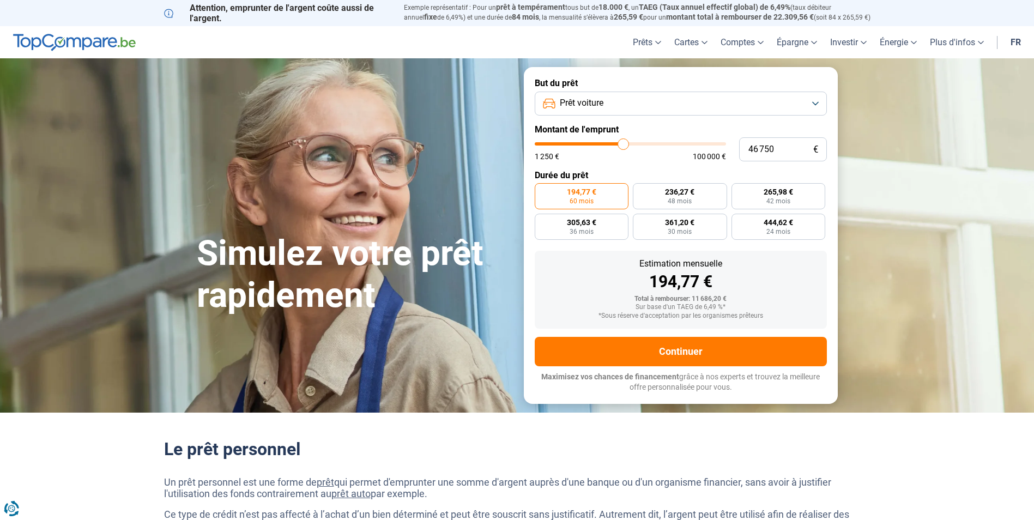
type input "46500"
type input "45 750"
type input "45750"
type input "45 500"
type input "45500"
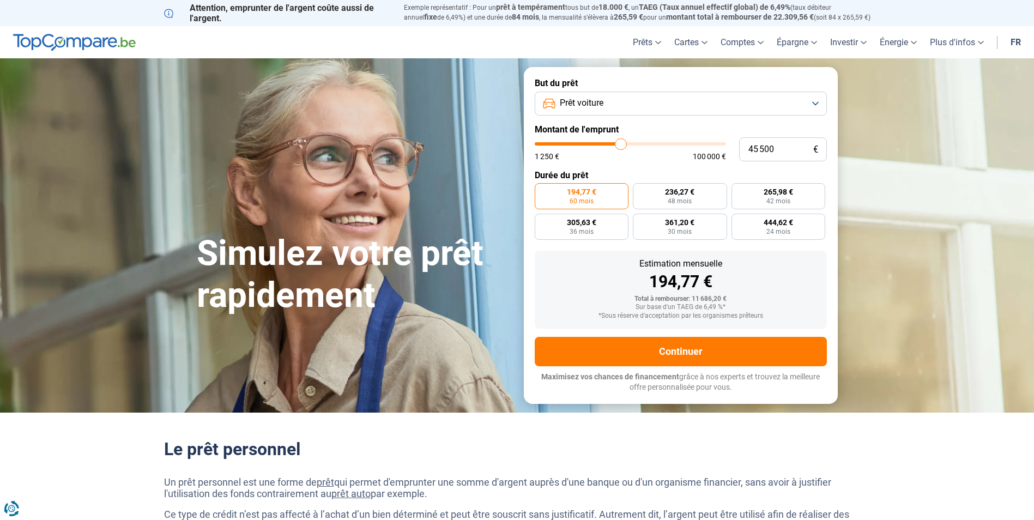
type input "45 250"
type input "45250"
type input "45 000"
type input "45000"
type input "44 250"
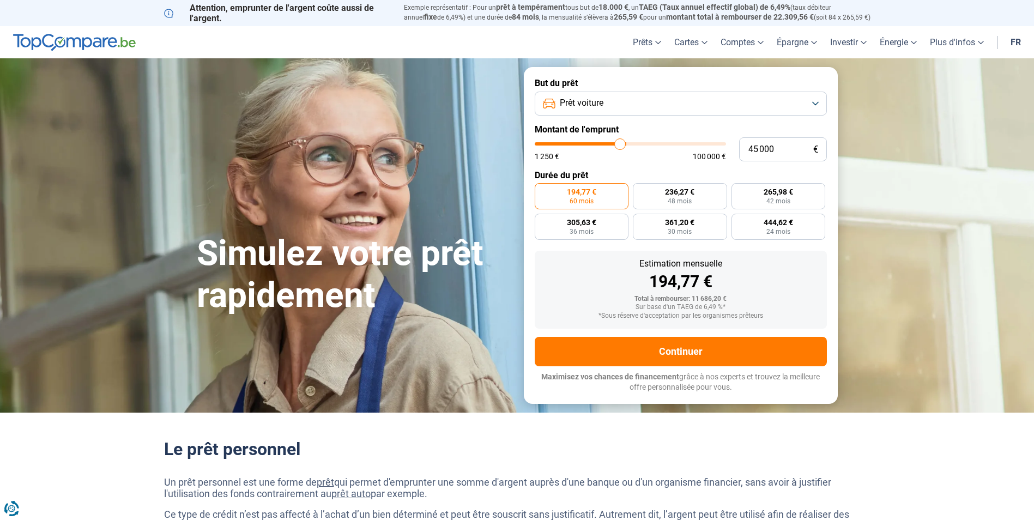
type input "44250"
type input "44 000"
type input "44000"
type input "43 750"
type input "43750"
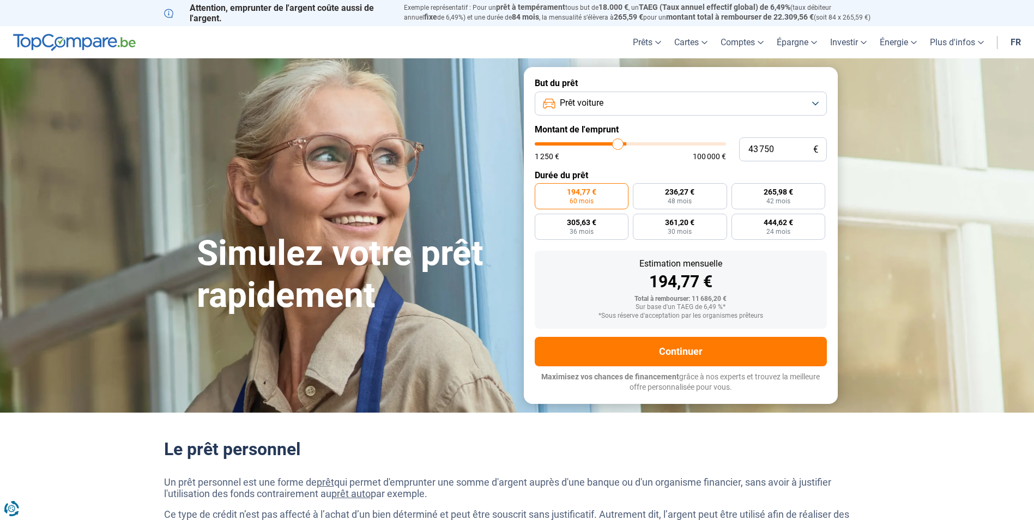
type input "43 500"
type input "43500"
type input "43 000"
type input "43000"
type input "42 750"
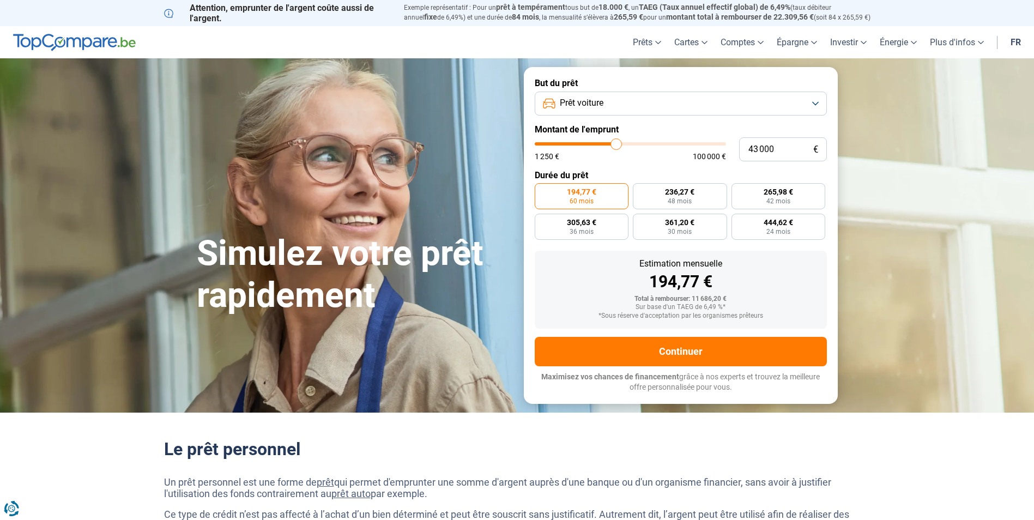
type input "42750"
type input "42 250"
type input "42250"
type input "42 000"
type input "42000"
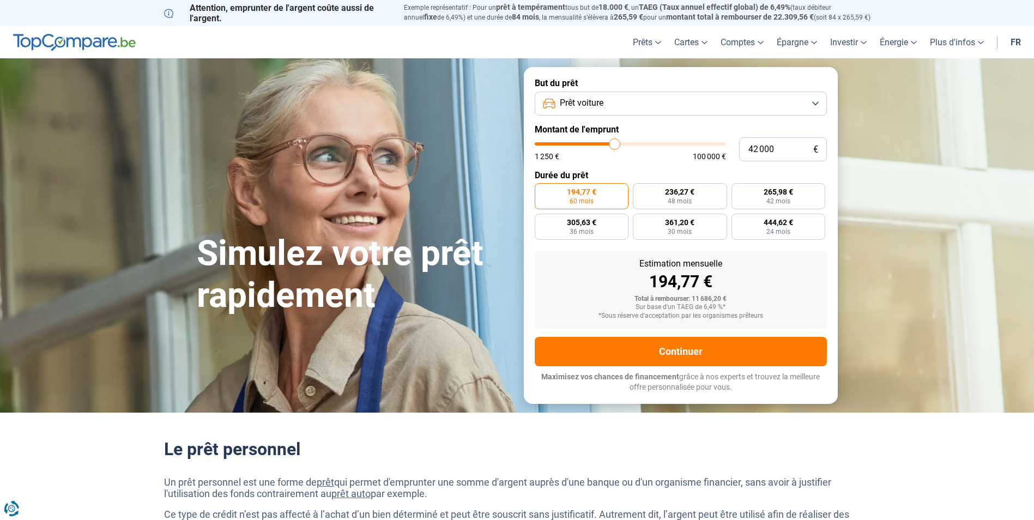
type input "41 500"
type input "41500"
type input "41 250"
type input "41250"
type input "41 000"
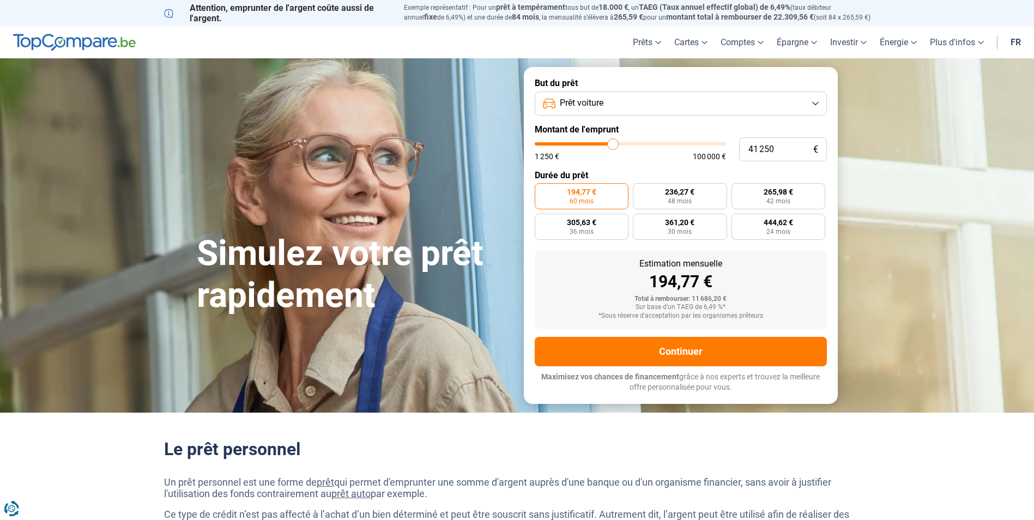
type input "41000"
type input "40 750"
type input "40750"
type input "40 250"
type input "40250"
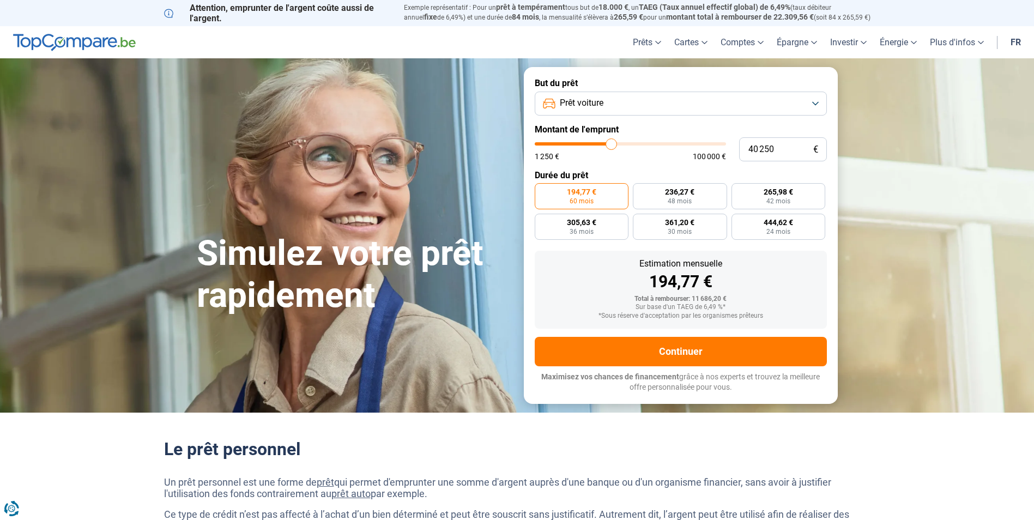
type input "40 000"
type input "40000"
type input "39 750"
type input "39750"
type input "39 500"
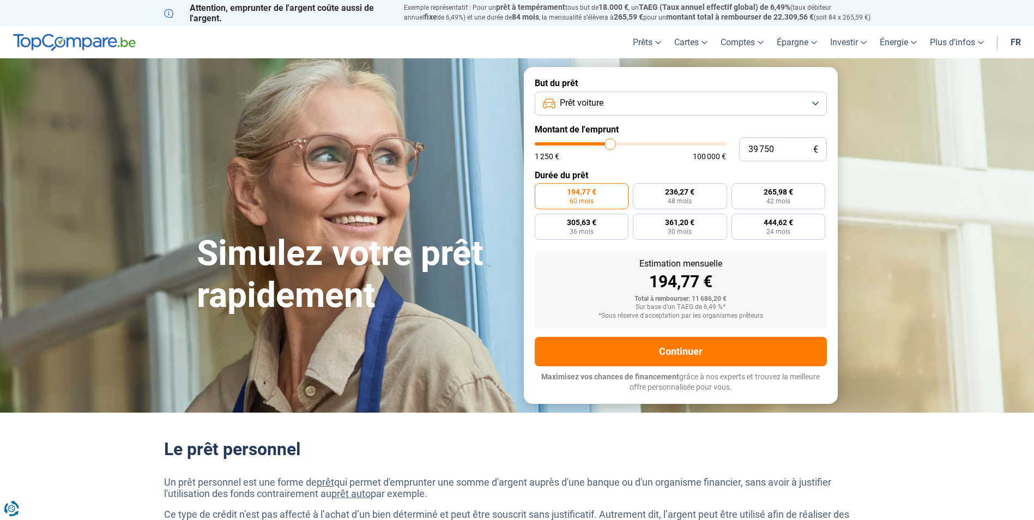
type input "39500"
type input "39 250"
type input "39250"
type input "38 750"
type input "38750"
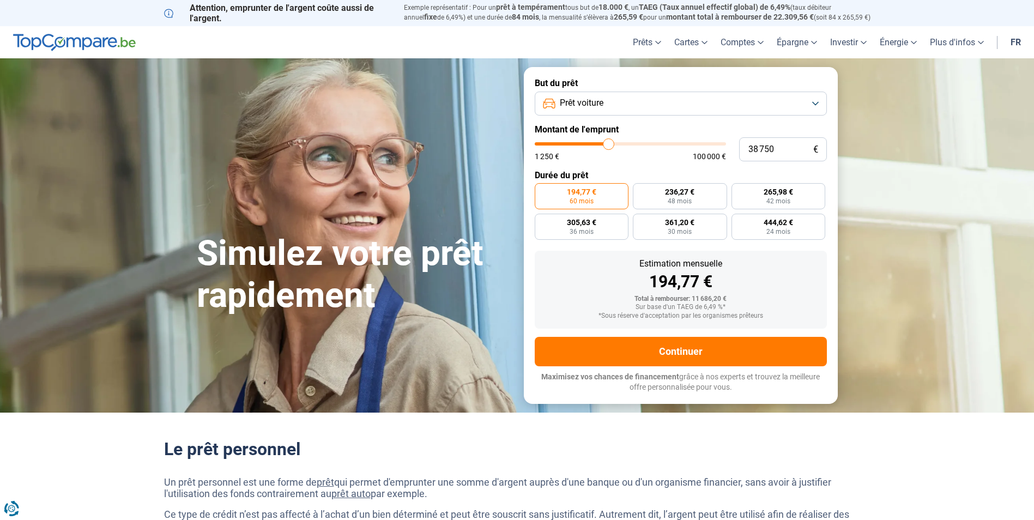
type input "38 500"
type input "38500"
type input "38 250"
type input "38250"
type input "38 000"
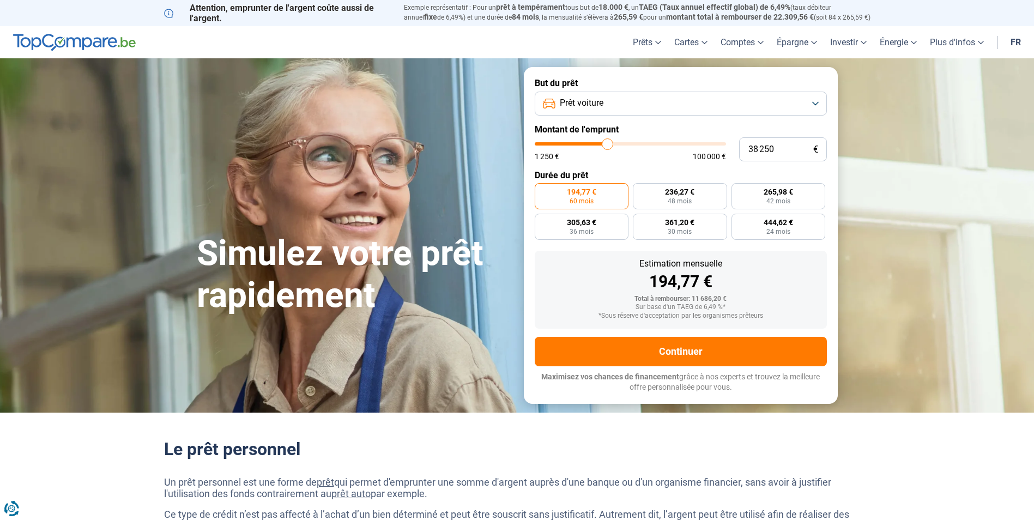
type input "38000"
type input "37 750"
type input "37750"
type input "37 250"
type input "37250"
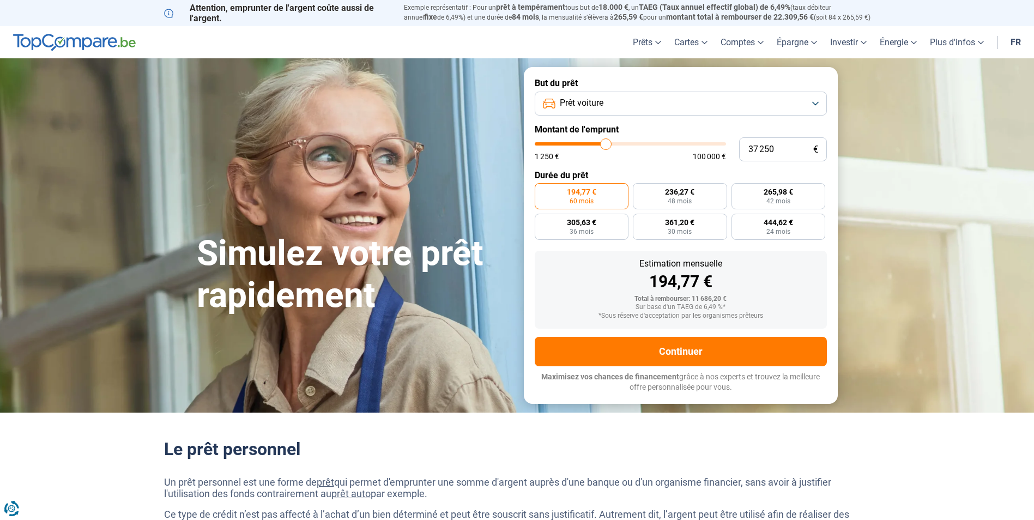
type input "37 000"
type input "37000"
type input "36 750"
type input "36750"
type input "36 500"
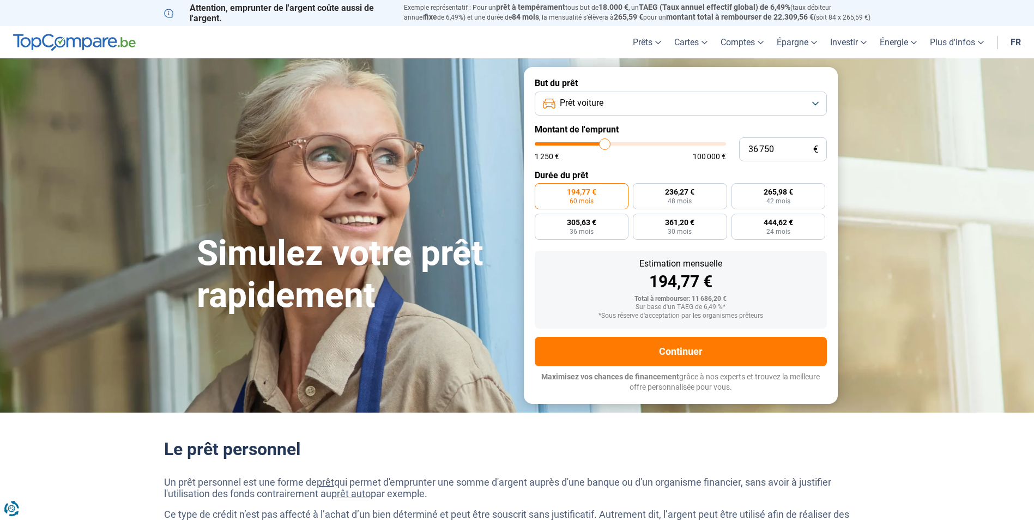
type input "36500"
type input "36 250"
type input "36250"
type input "35 750"
type input "35750"
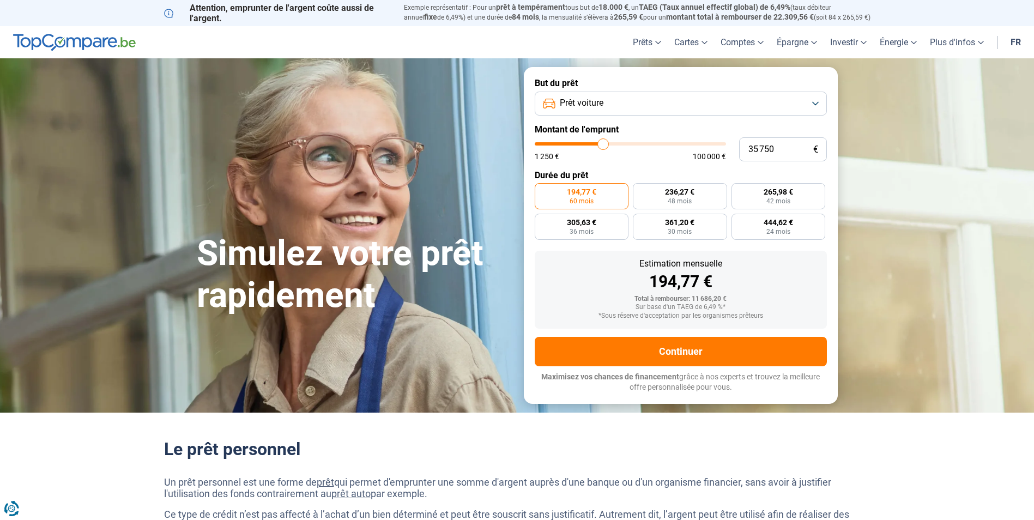
type input "35 500"
type input "35500"
type input "35 250"
type input "35250"
type input "35 000"
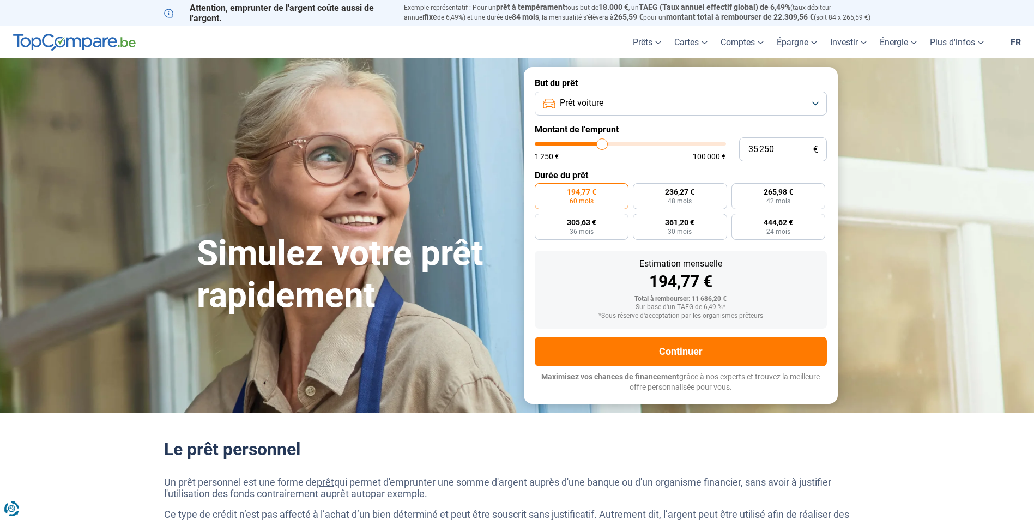
type input "35000"
type input "34 750"
type input "34750"
type input "34 250"
type input "34250"
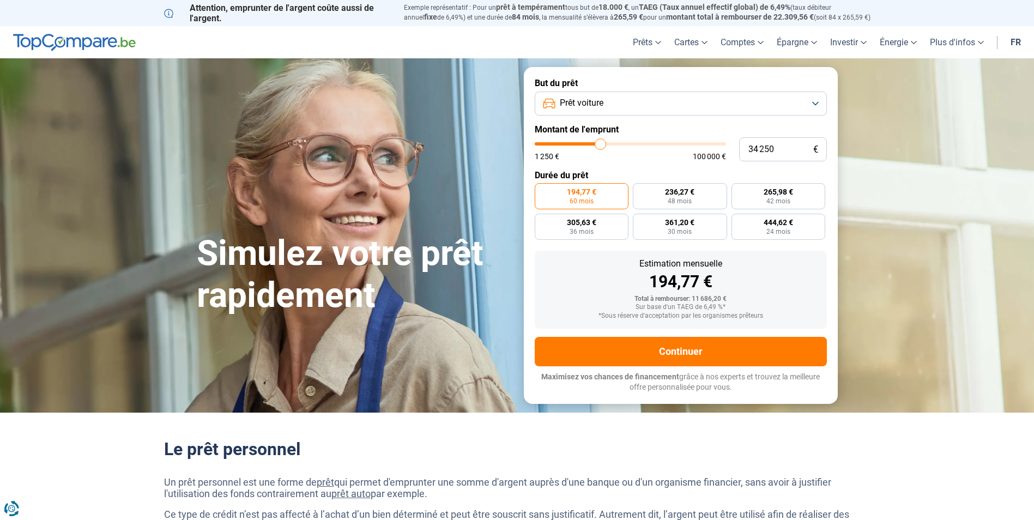
type input "34 000"
type input "34000"
type input "33 750"
type input "33750"
type input "33 250"
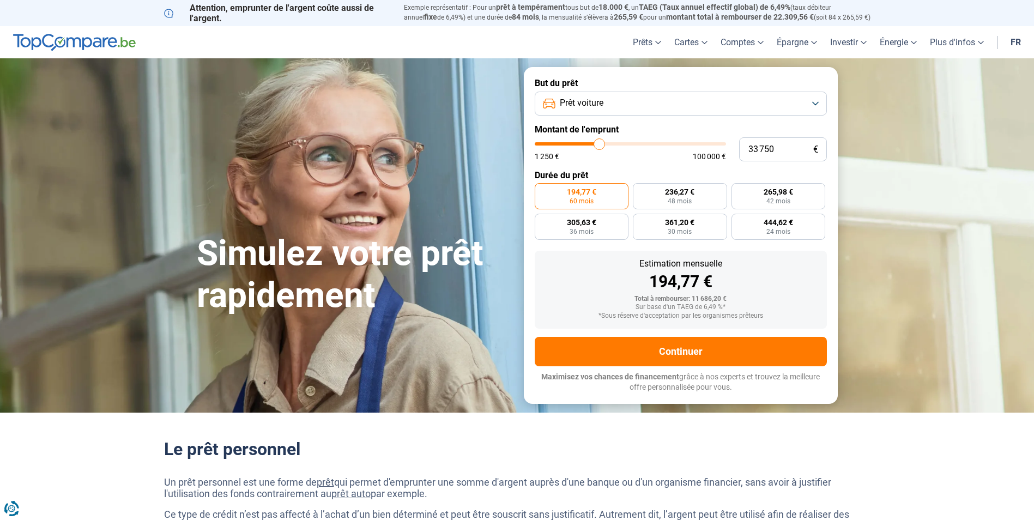
type input "33250"
type input "32 750"
type input "32750"
type input "32 500"
type input "32500"
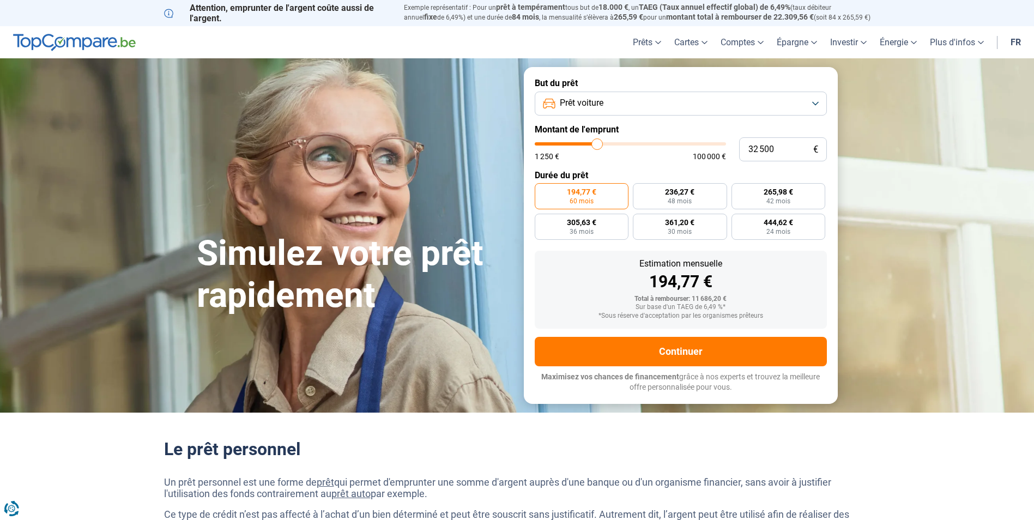
type input "32 250"
type input "32250"
type input "32 000"
type input "32000"
type input "31 750"
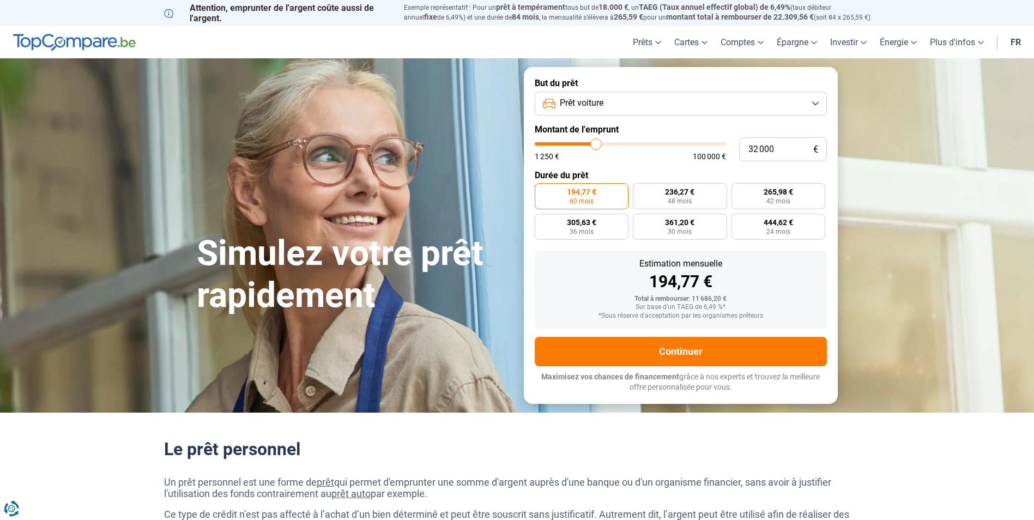
type input "31750"
type input "31 250"
type input "31250"
type input "31 000"
type input "31000"
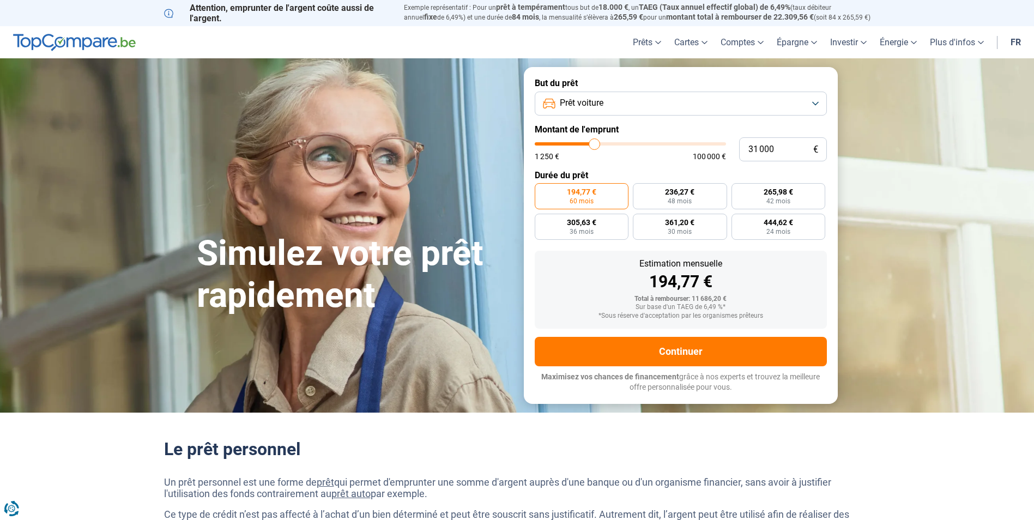
type input "30 750"
type input "30750"
type input "30 250"
type input "30250"
type input "29 750"
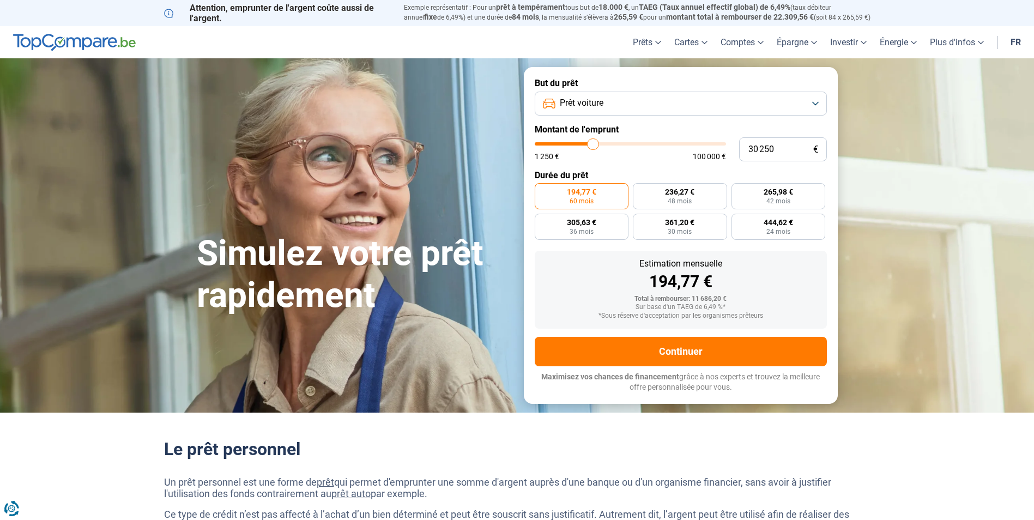
type input "29750"
type input "29 500"
type input "29500"
type input "29 000"
type input "29000"
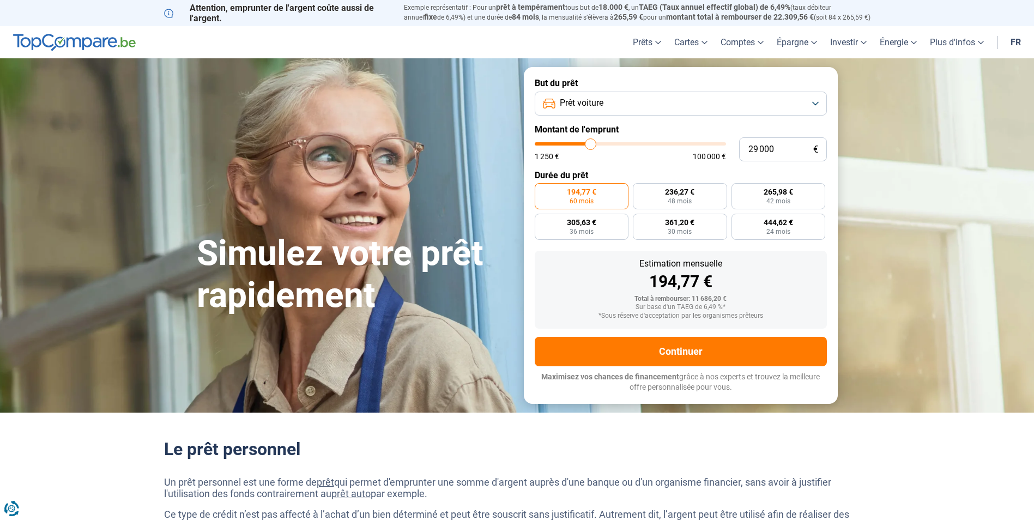
type input "28 250"
type input "28250"
type input "28 000"
type input "28000"
type input "27 750"
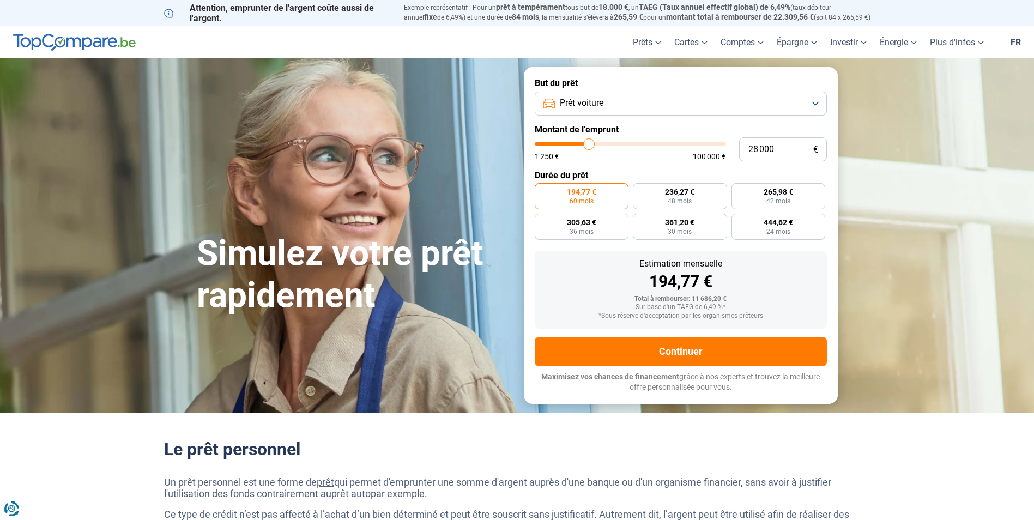
type input "27750"
type input "27 500"
type input "27500"
type input "26 750"
type input "26750"
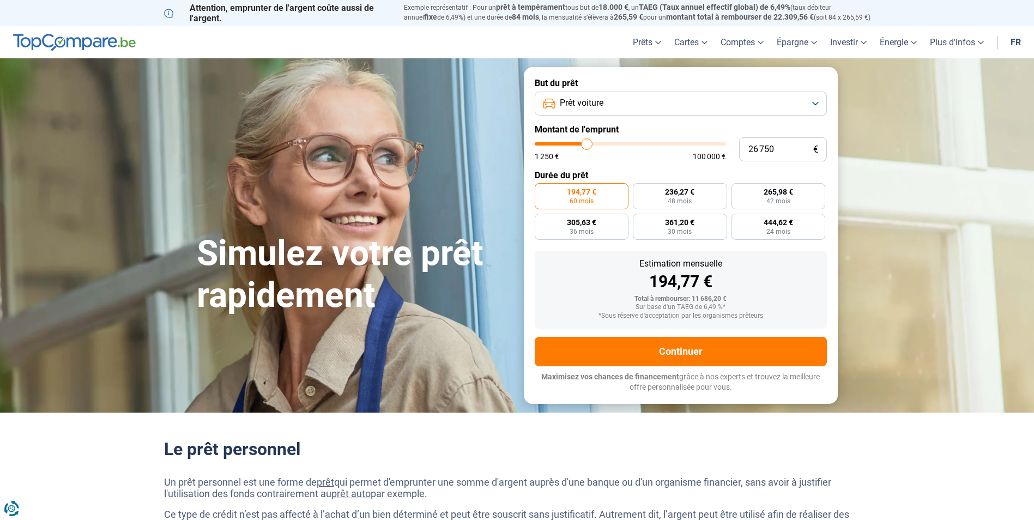
type input "26 500"
type input "26500"
type input "26 250"
type input "26250"
type input "26 000"
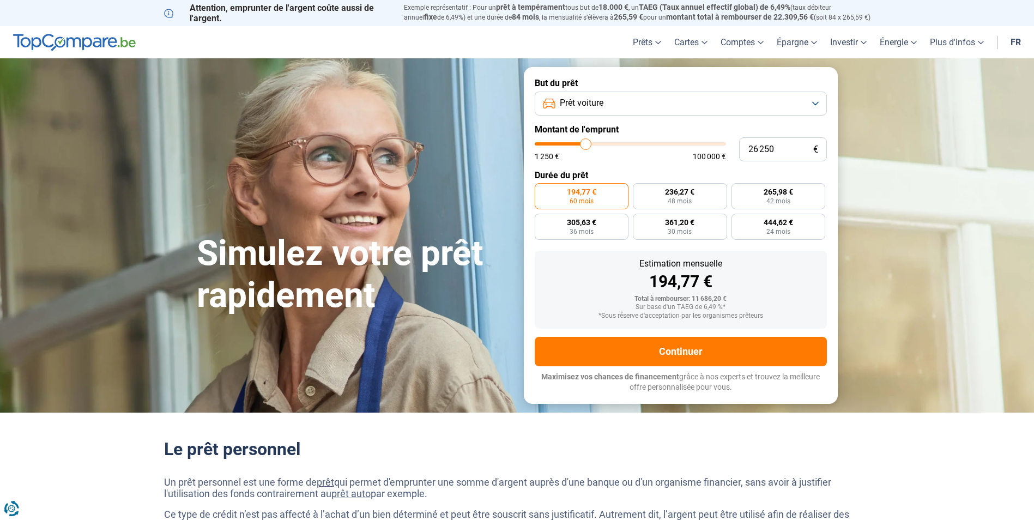
type input "26000"
type input "25 750"
type input "25750"
type input "25 000"
type input "25000"
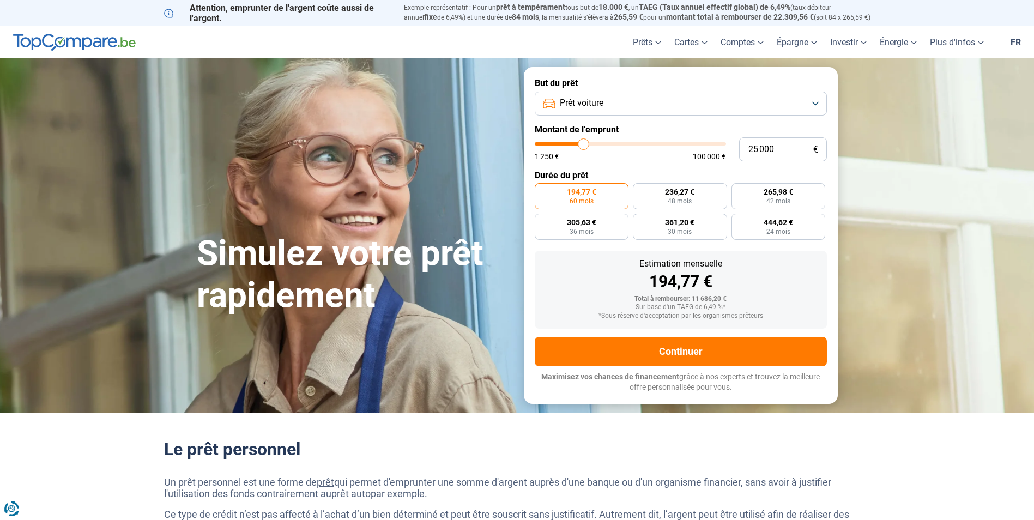
type input "24 750"
type input "24750"
type input "24 500"
type input "24500"
type input "24 250"
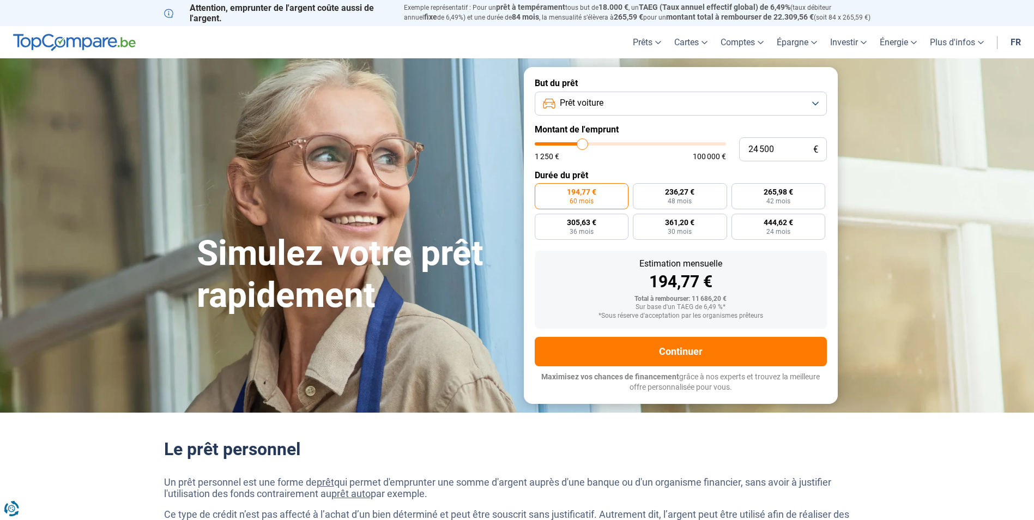
type input "24250"
type input "23 750"
type input "23750"
type input "23 250"
type input "23250"
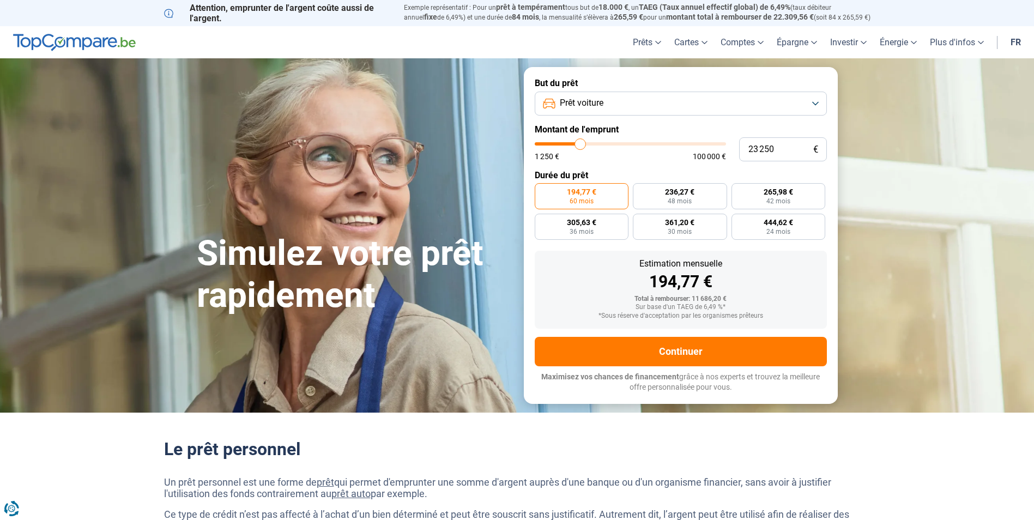
type input "23 000"
type input "23000"
type input "22 750"
type input "22750"
type input "22 000"
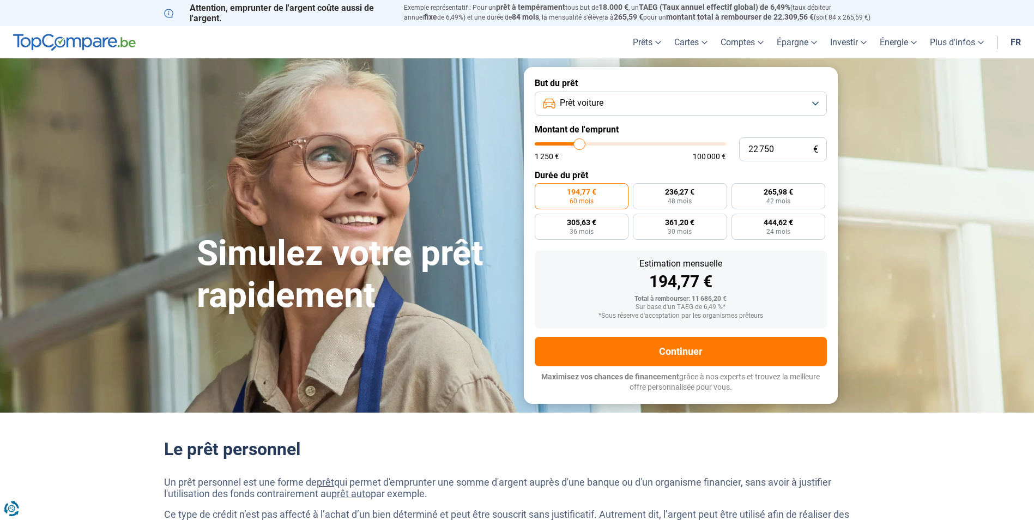
type input "22000"
type input "21 750"
type input "21750"
type input "21 500"
type input "21500"
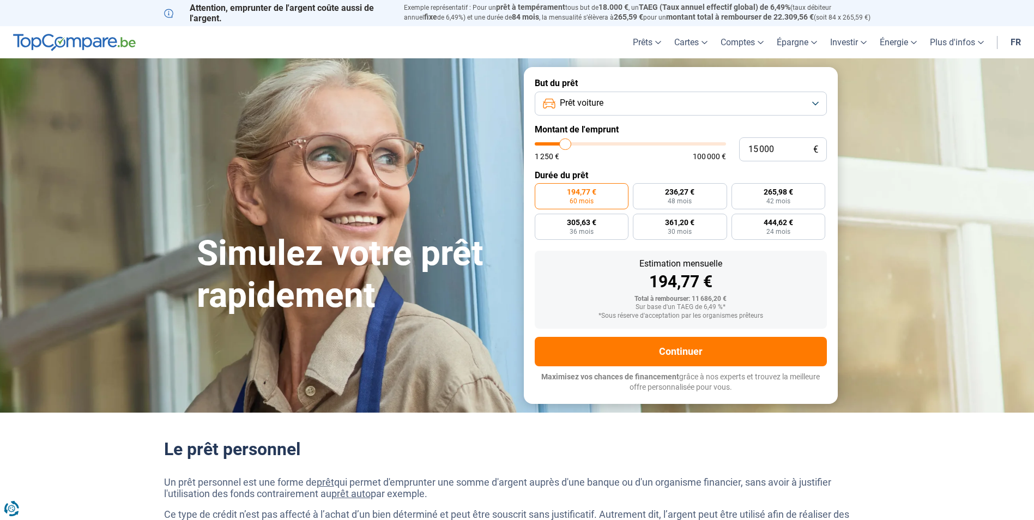
drag, startPoint x: 557, startPoint y: 140, endPoint x: 566, endPoint y: 155, distance: 17.1
click at [566, 146] on input "range" at bounding box center [630, 143] width 191 height 3
click at [756, 149] on input "15 000" at bounding box center [783, 149] width 88 height 24
click at [646, 161] on form "But du prêt Prêt voiture Montant de l'emprunt 12 000 € 1 250 € 100 000 € Durée …" at bounding box center [681, 235] width 314 height 336
drag, startPoint x: 560, startPoint y: 146, endPoint x: 551, endPoint y: 146, distance: 8.7
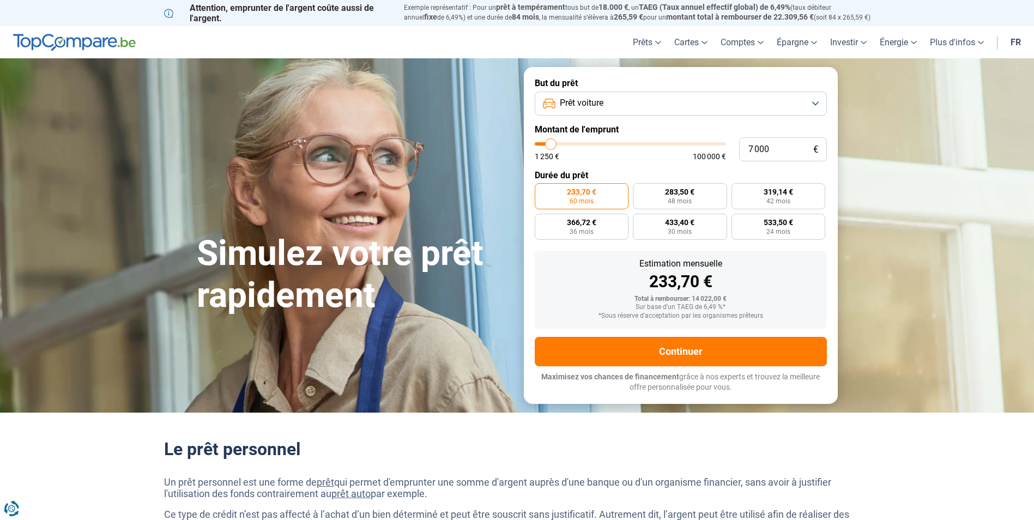
click at [551, 146] on input "range" at bounding box center [630, 143] width 191 height 3
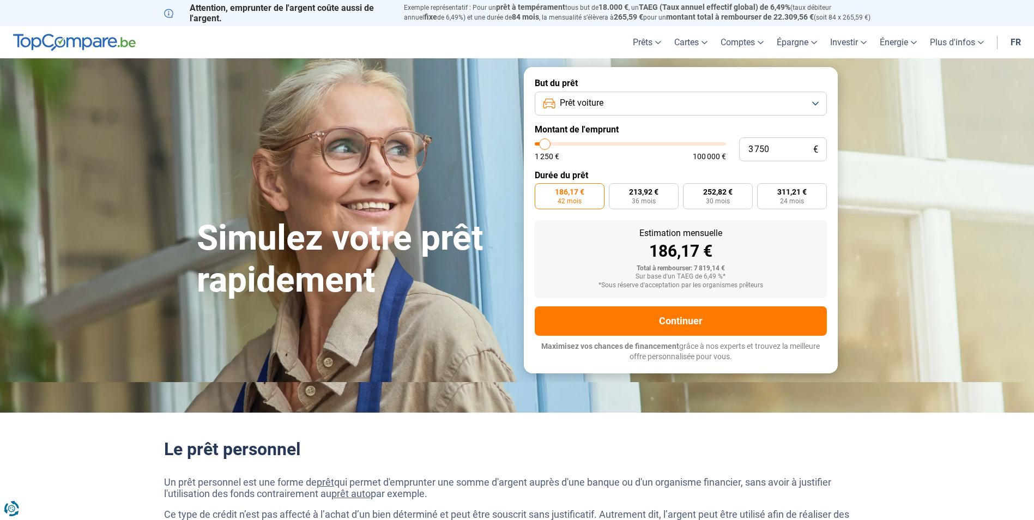
drag, startPoint x: 551, startPoint y: 146, endPoint x: 545, endPoint y: 146, distance: 6.0
click at [545, 146] on input "range" at bounding box center [630, 143] width 191 height 3
drag, startPoint x: 545, startPoint y: 146, endPoint x: 531, endPoint y: 146, distance: 14.2
click at [535, 146] on input "range" at bounding box center [630, 143] width 191 height 3
click at [544, 146] on input "range" at bounding box center [630, 143] width 191 height 3
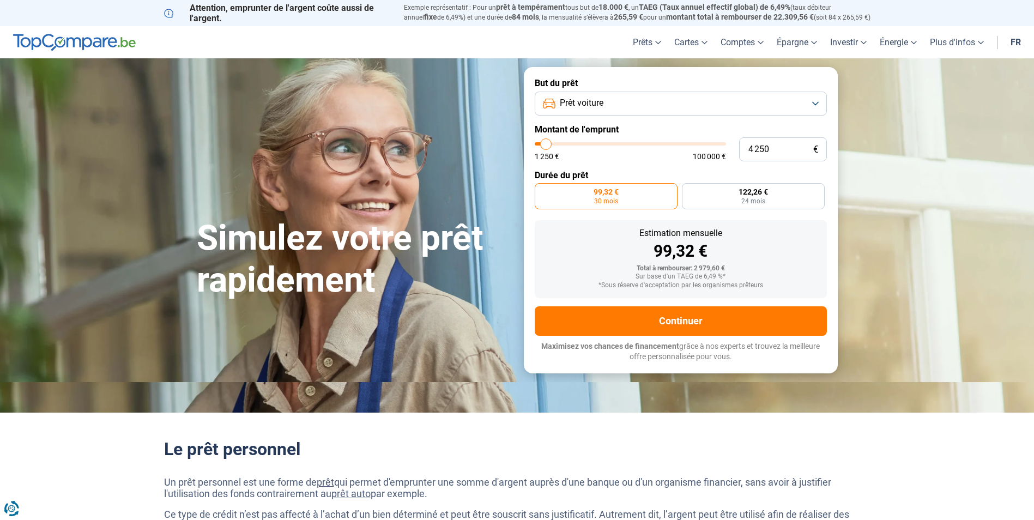
click at [546, 146] on input "range" at bounding box center [630, 143] width 191 height 3
drag, startPoint x: 546, startPoint y: 149, endPoint x: 586, endPoint y: 156, distance: 40.4
click at [586, 146] on input "range" at bounding box center [630, 143] width 191 height 3
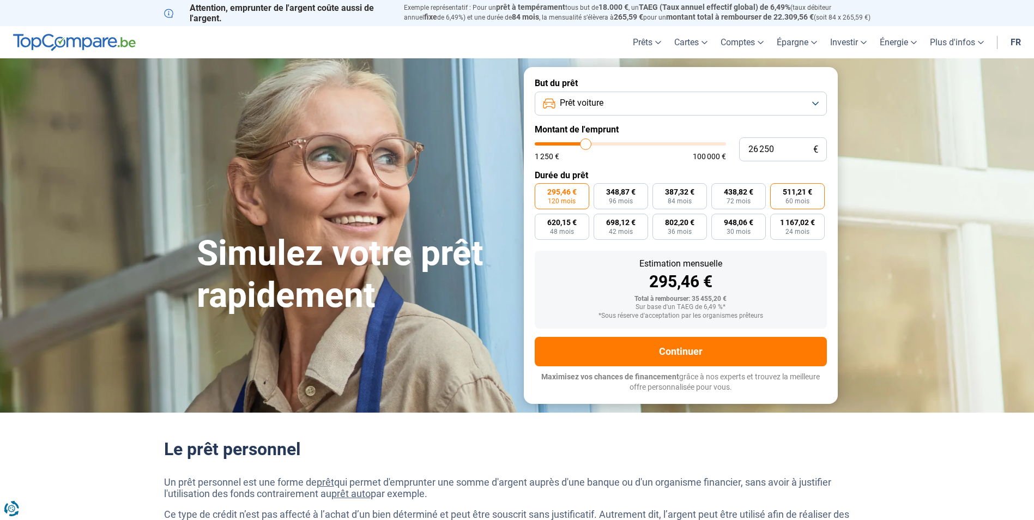
click at [791, 200] on span "60 mois" at bounding box center [798, 201] width 24 height 7
click at [778, 190] on input "511,21 € 60 mois" at bounding box center [773, 186] width 7 height 7
click at [745, 104] on button "Prêt voiture" at bounding box center [681, 104] width 292 height 24
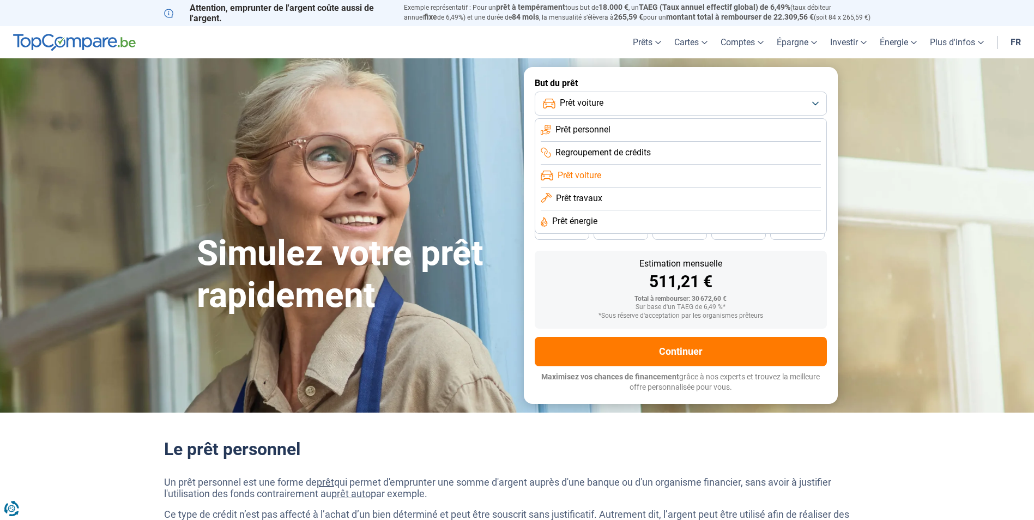
click at [612, 147] on span "Regroupement de crédits" at bounding box center [603, 153] width 95 height 12
